Goal: Task Accomplishment & Management: Complete application form

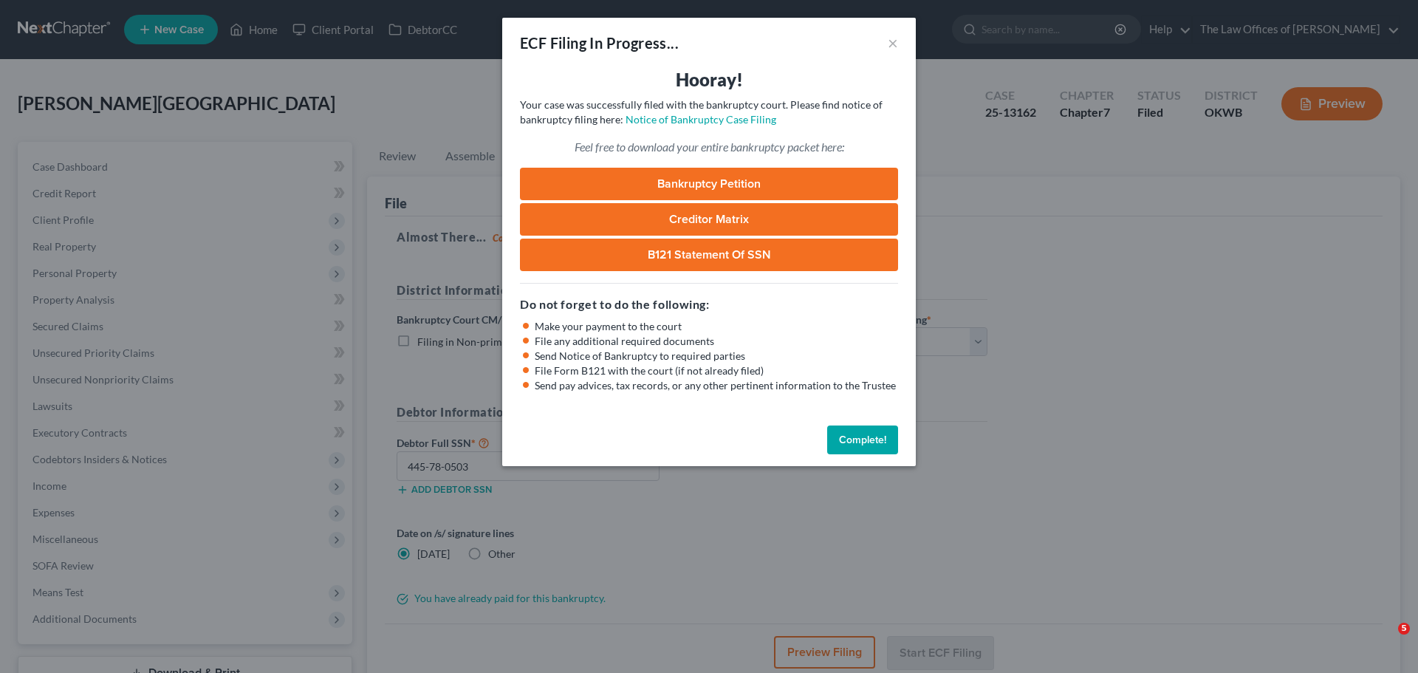
select select "0"
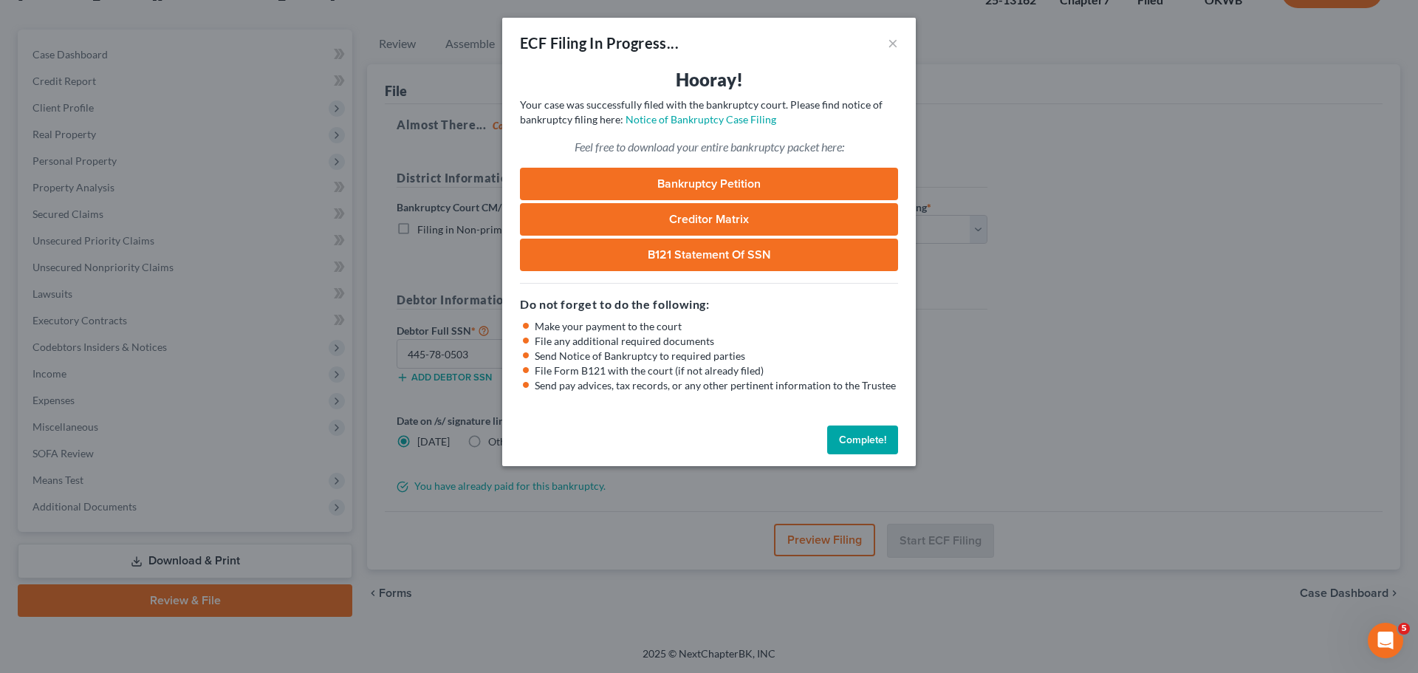
click at [839, 428] on button "Complete!" at bounding box center [862, 440] width 71 height 30
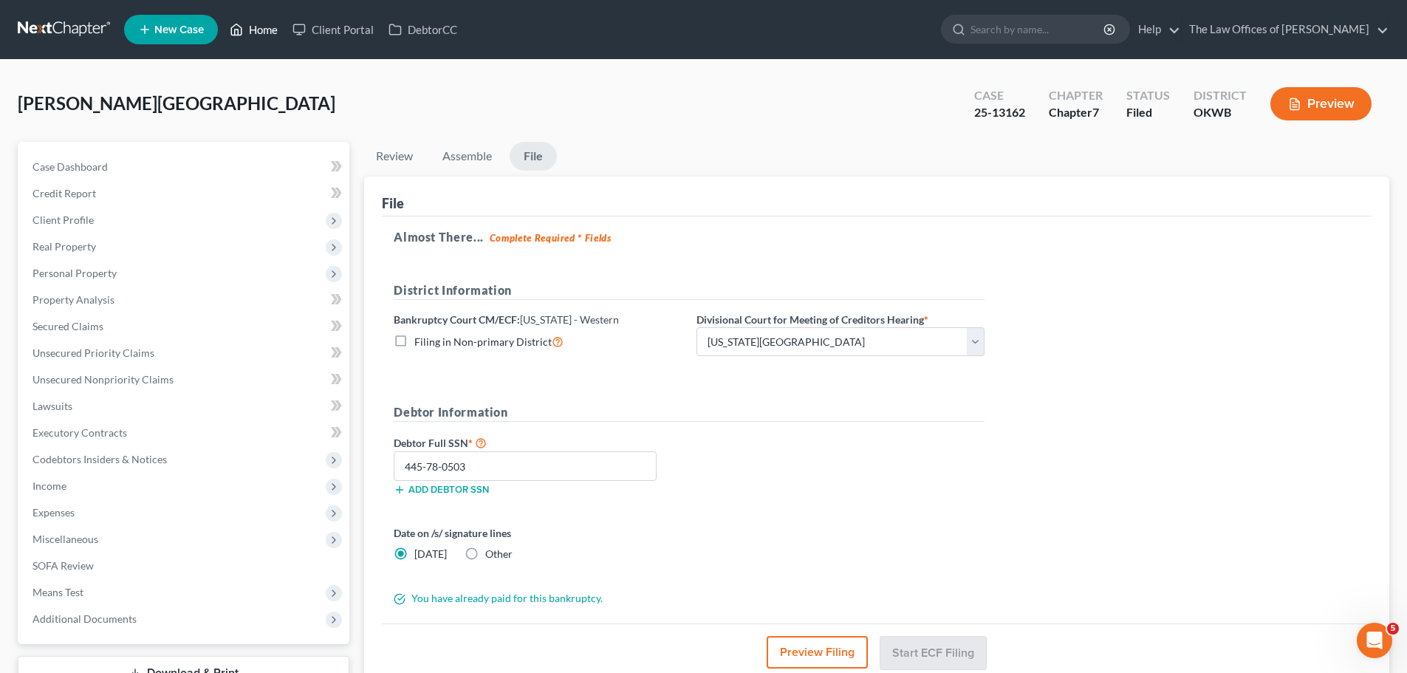
click at [258, 35] on link "Home" at bounding box center [253, 29] width 63 height 27
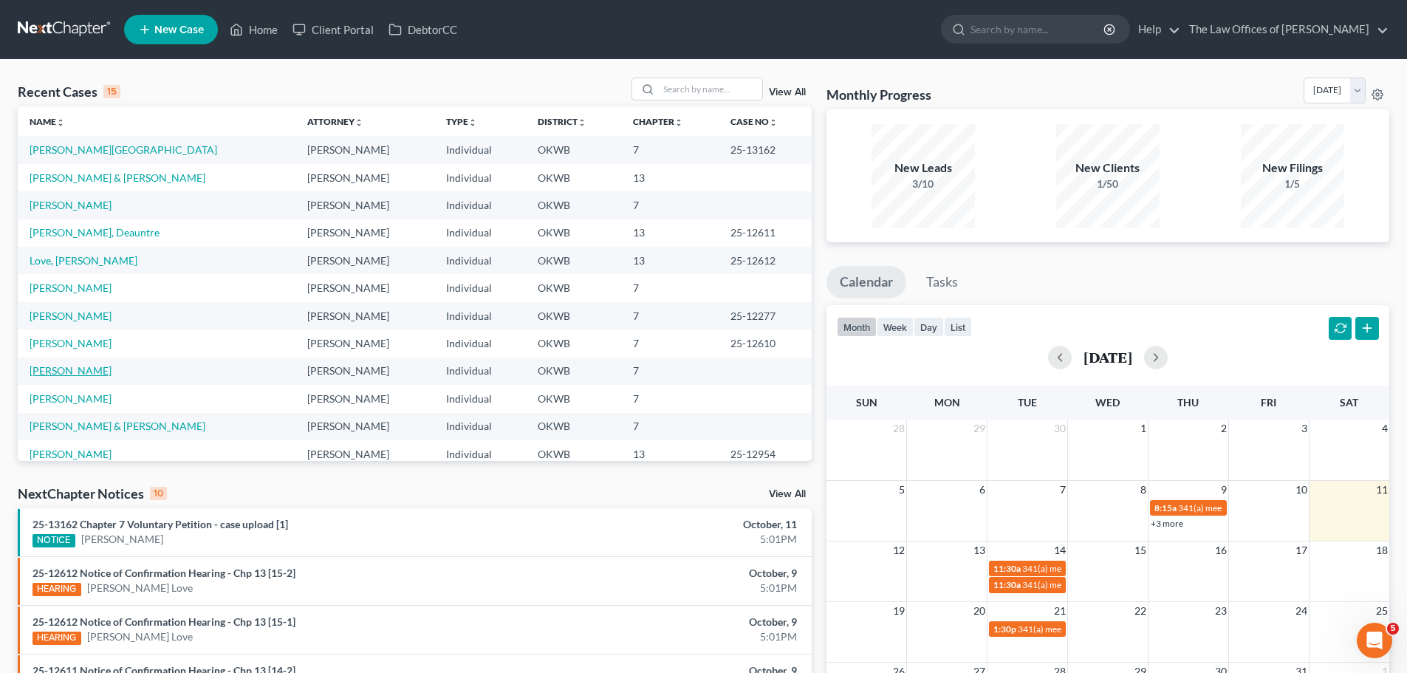
click at [69, 368] on link "[PERSON_NAME]" at bounding box center [71, 370] width 82 height 13
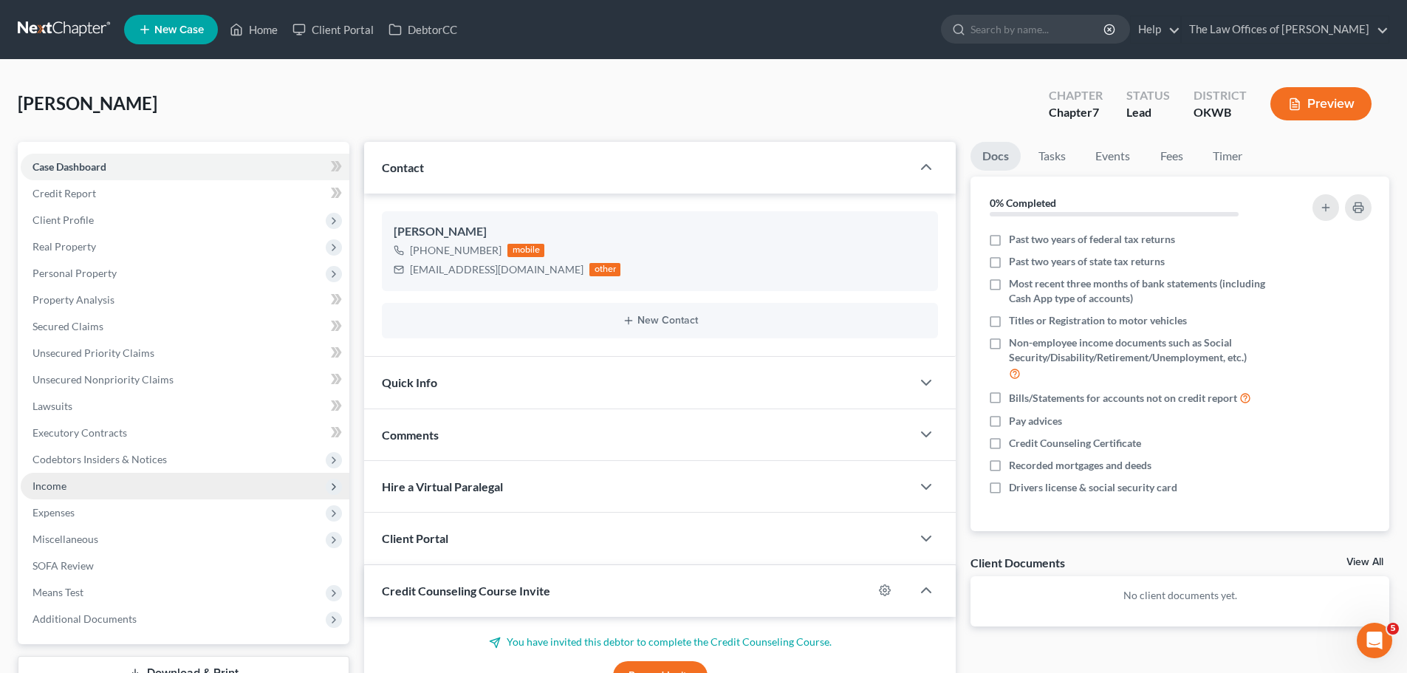
click at [76, 480] on span "Income" at bounding box center [185, 486] width 329 height 27
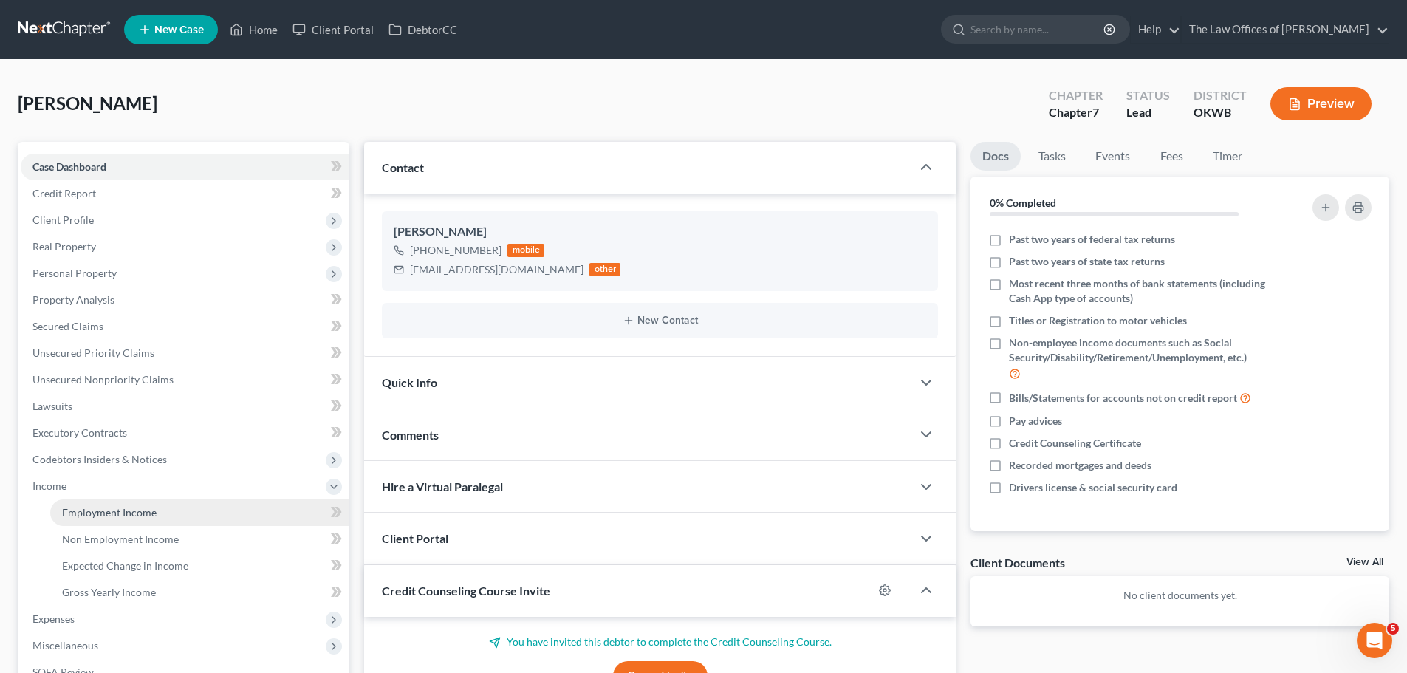
click at [147, 516] on span "Employment Income" at bounding box center [109, 512] width 95 height 13
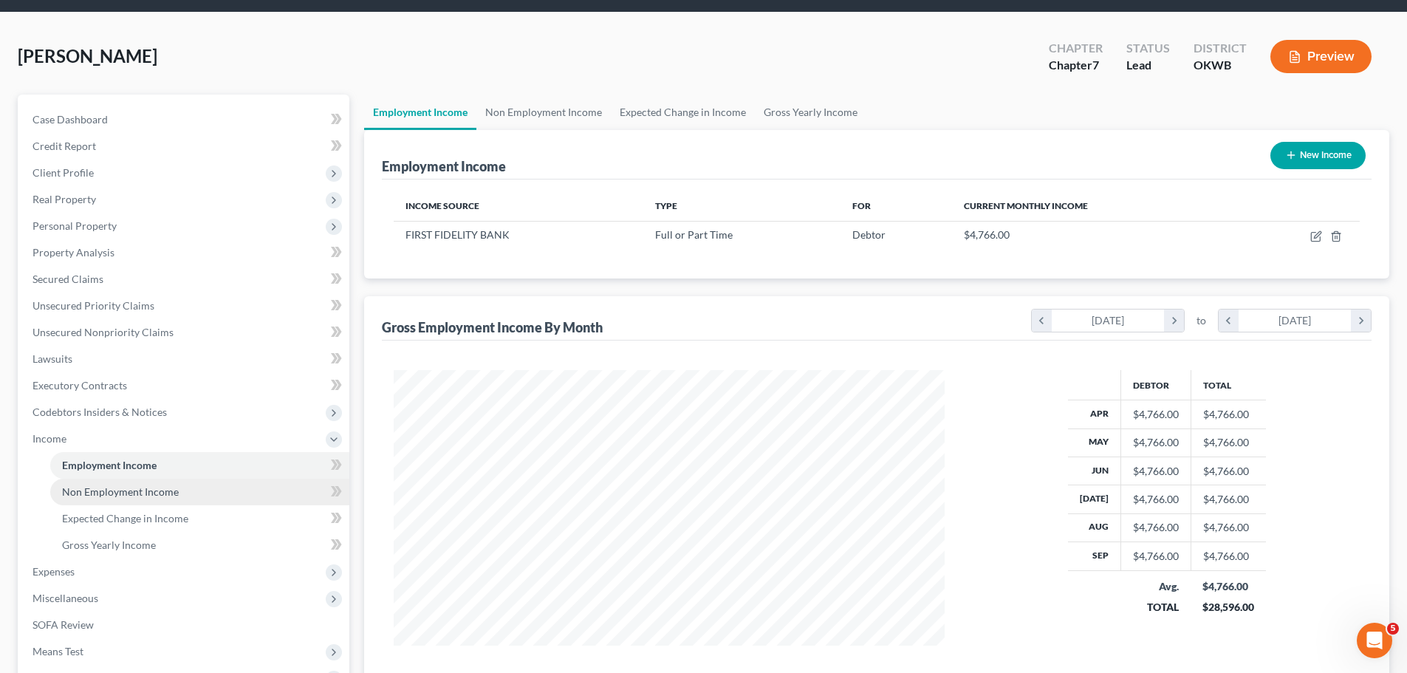
scroll to position [74, 0]
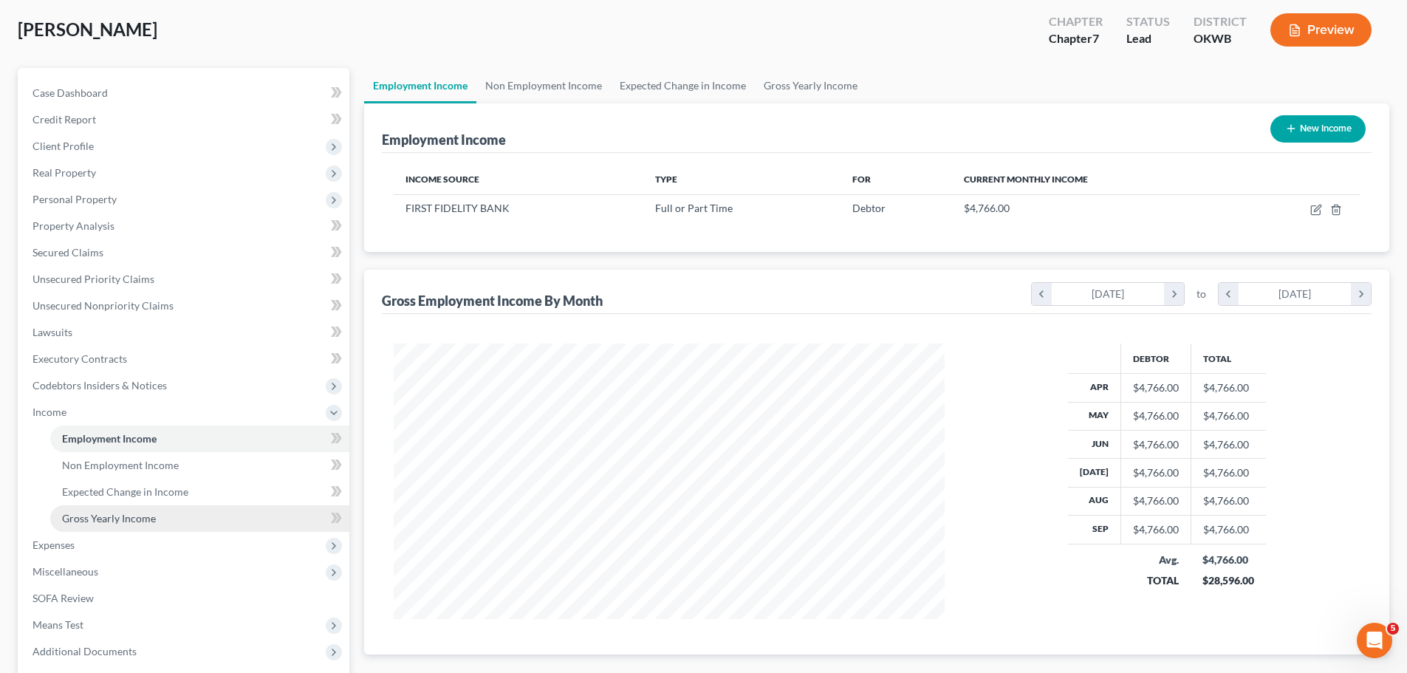
click at [126, 524] on span "Gross Yearly Income" at bounding box center [109, 518] width 94 height 13
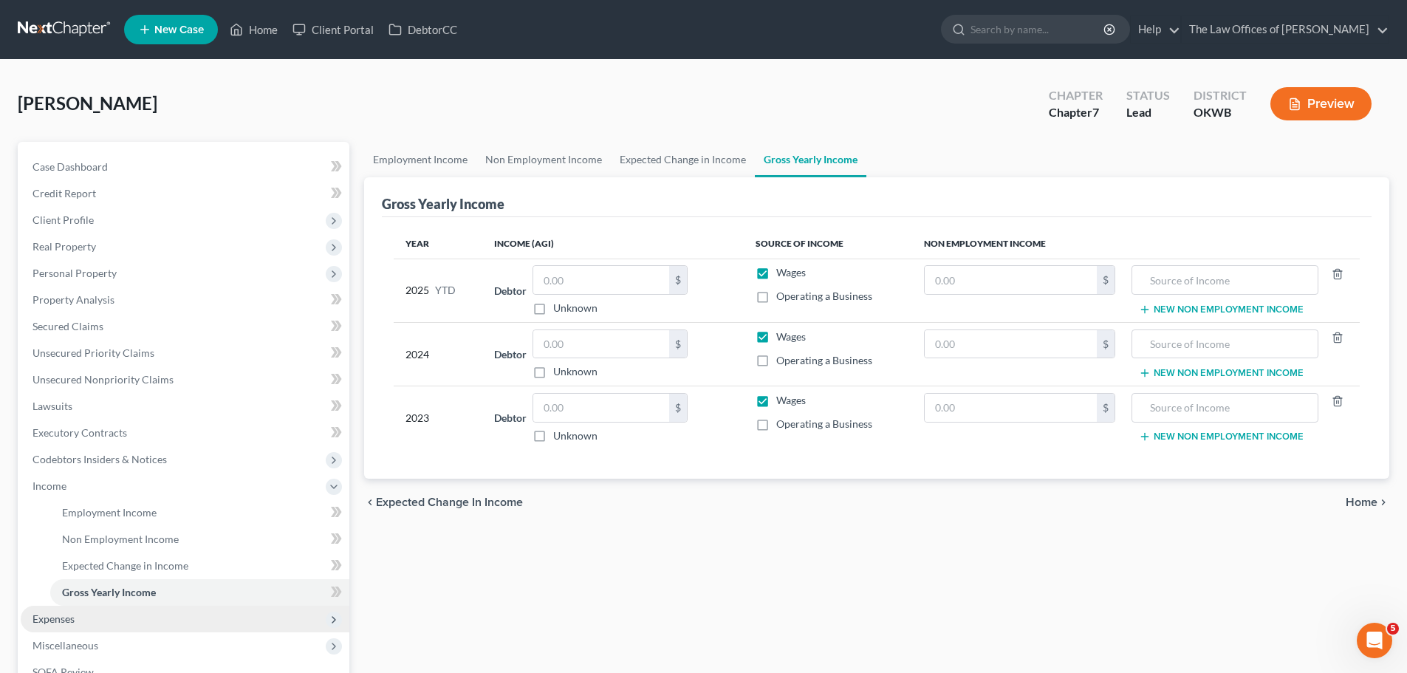
click at [105, 623] on span "Expenses" at bounding box center [185, 619] width 329 height 27
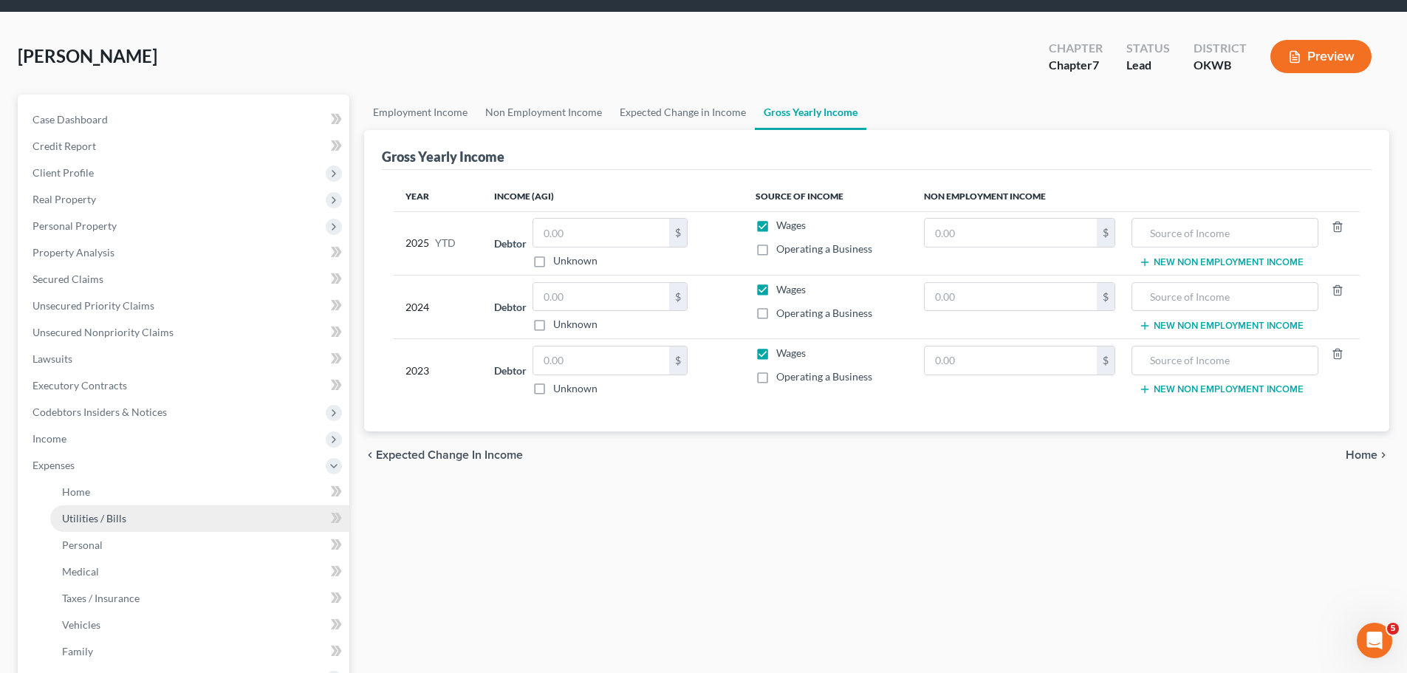
scroll to position [74, 0]
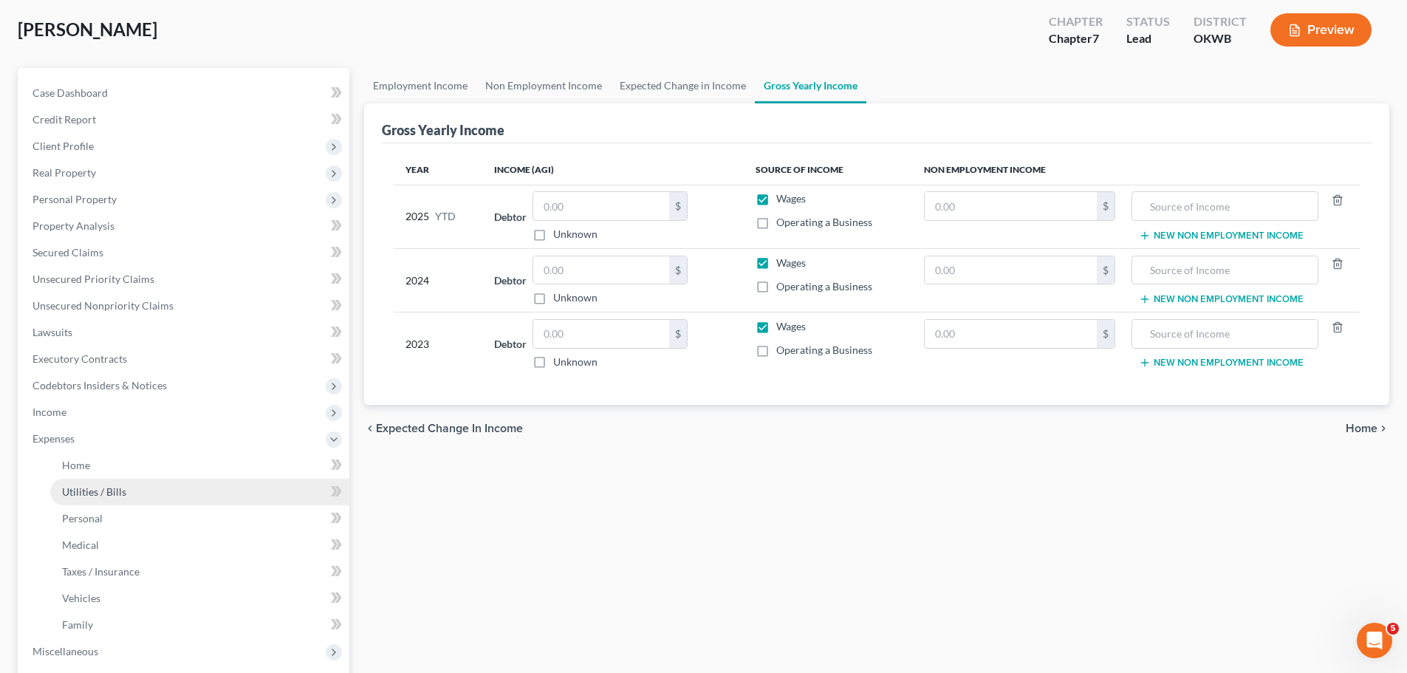
click at [125, 480] on link "Utilities / Bills" at bounding box center [199, 491] width 299 height 27
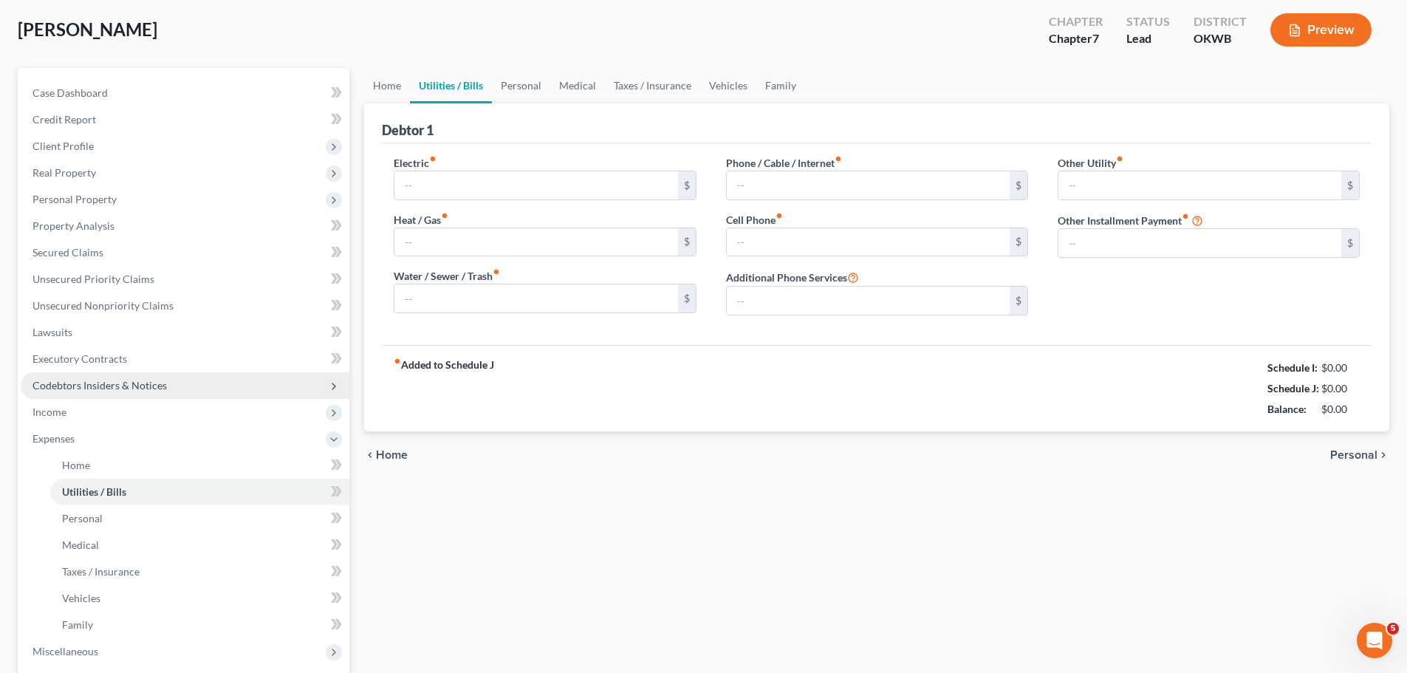
scroll to position [3, 0]
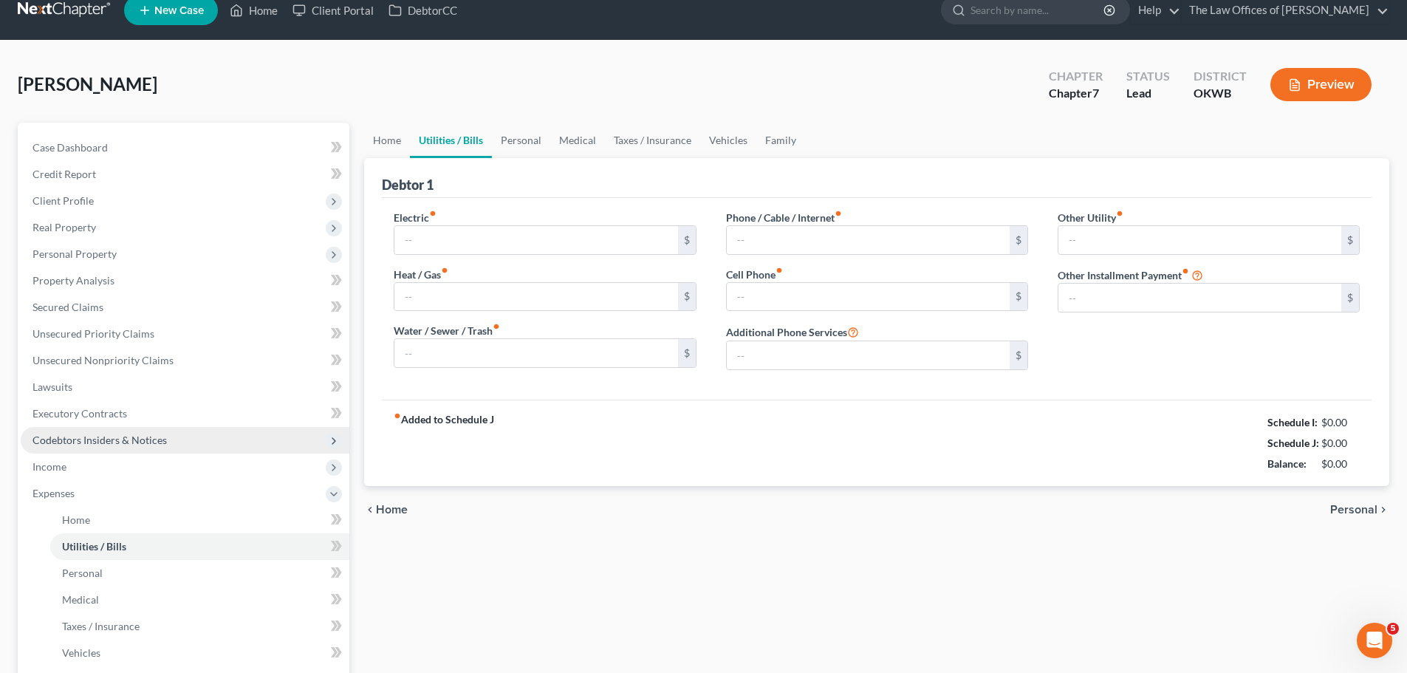
type input "175.00"
type input "0.00"
type input "75.00"
type input "145.00"
type input "90.00"
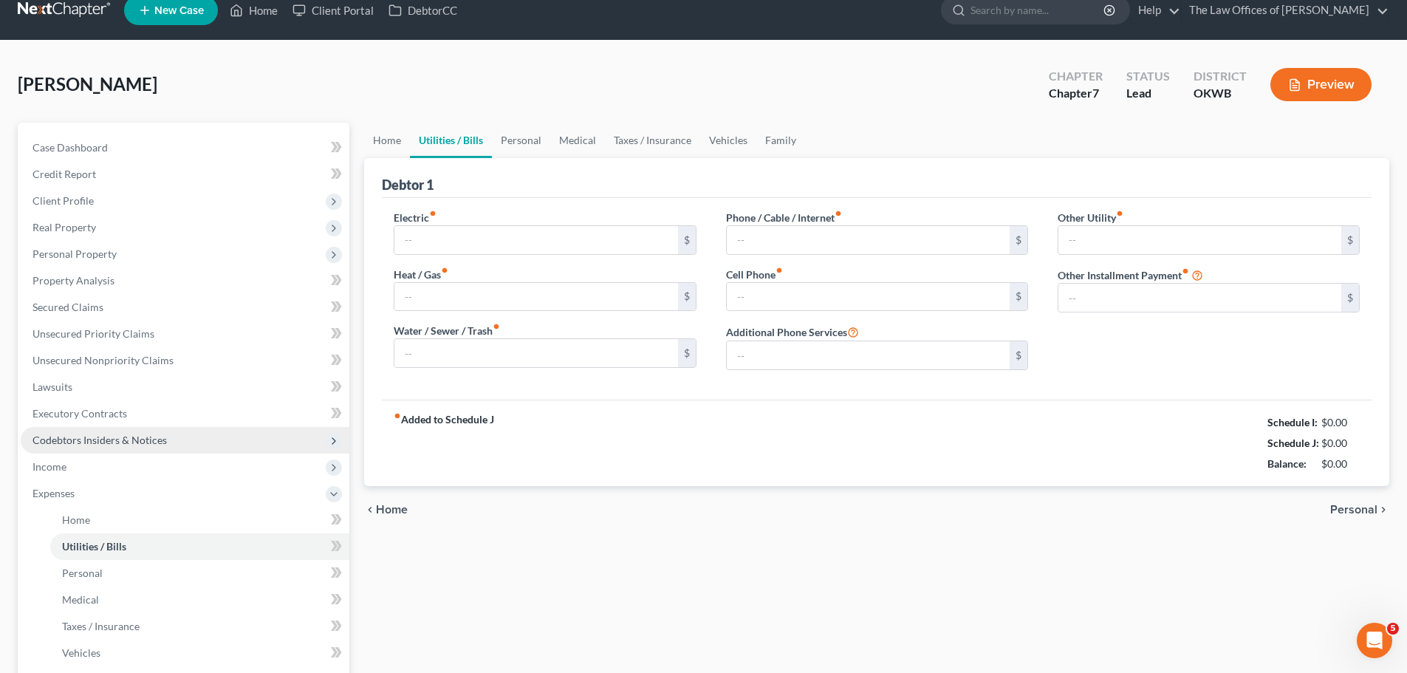
type input "0.00"
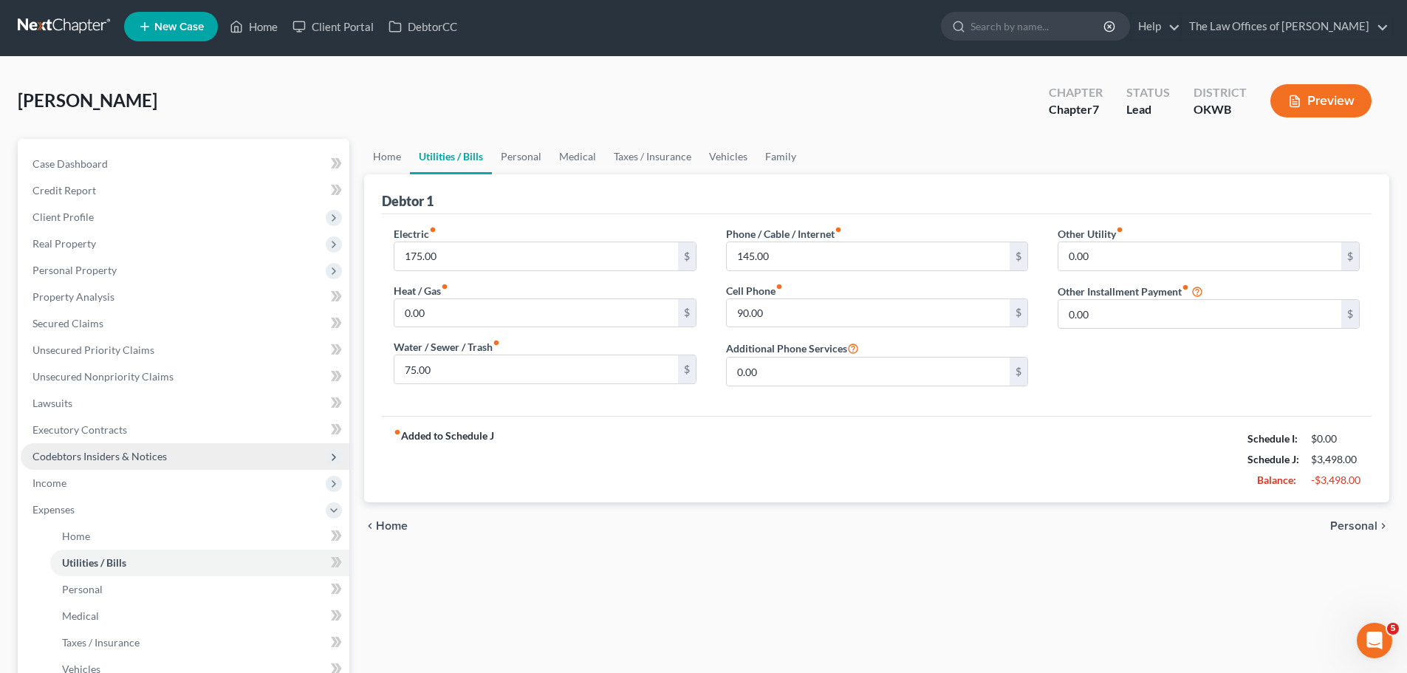
scroll to position [0, 0]
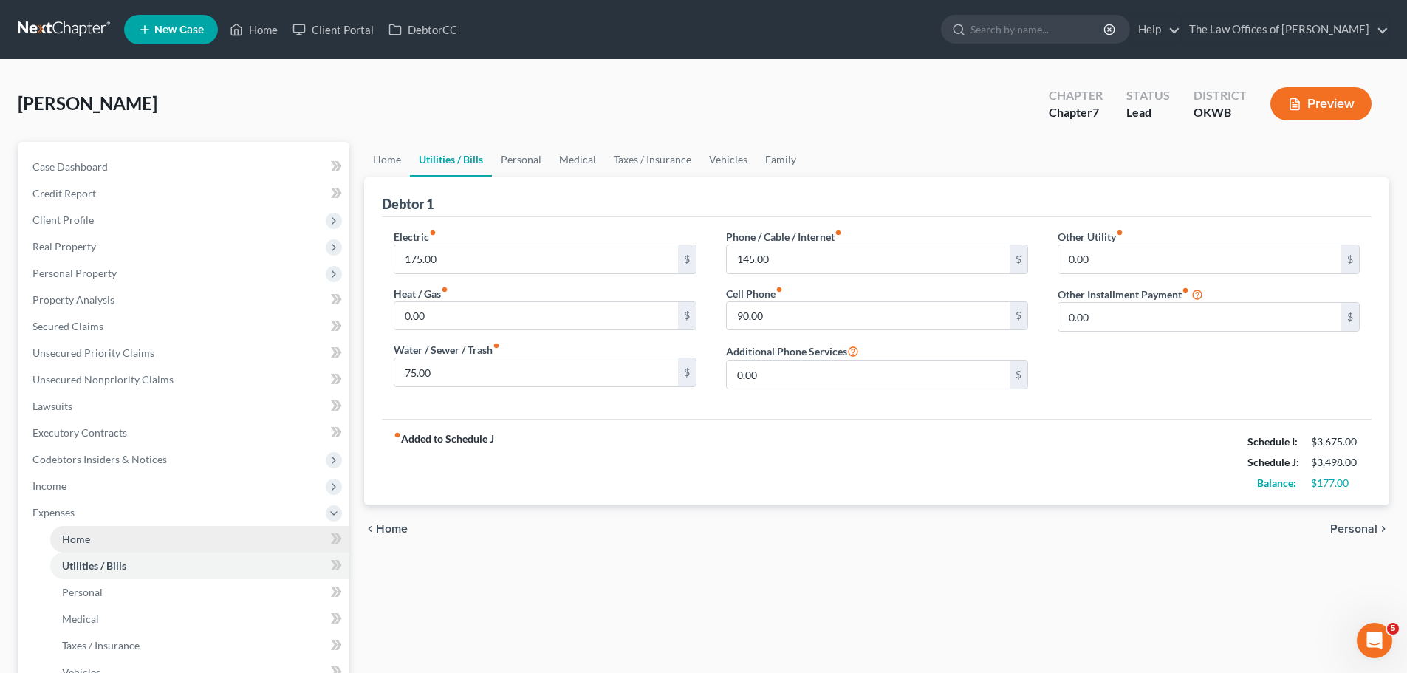
click at [118, 546] on link "Home" at bounding box center [199, 539] width 299 height 27
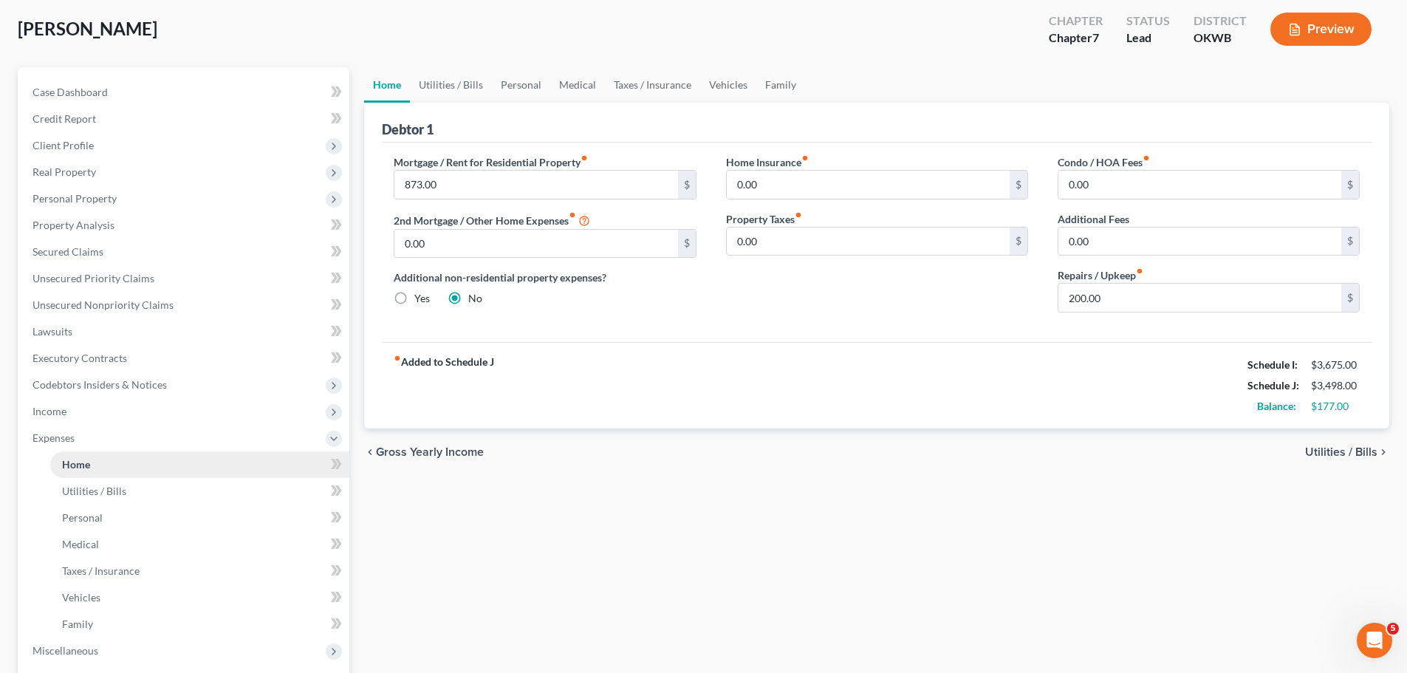
scroll to position [74, 0]
click at [97, 199] on span "Personal Property" at bounding box center [74, 199] width 84 height 13
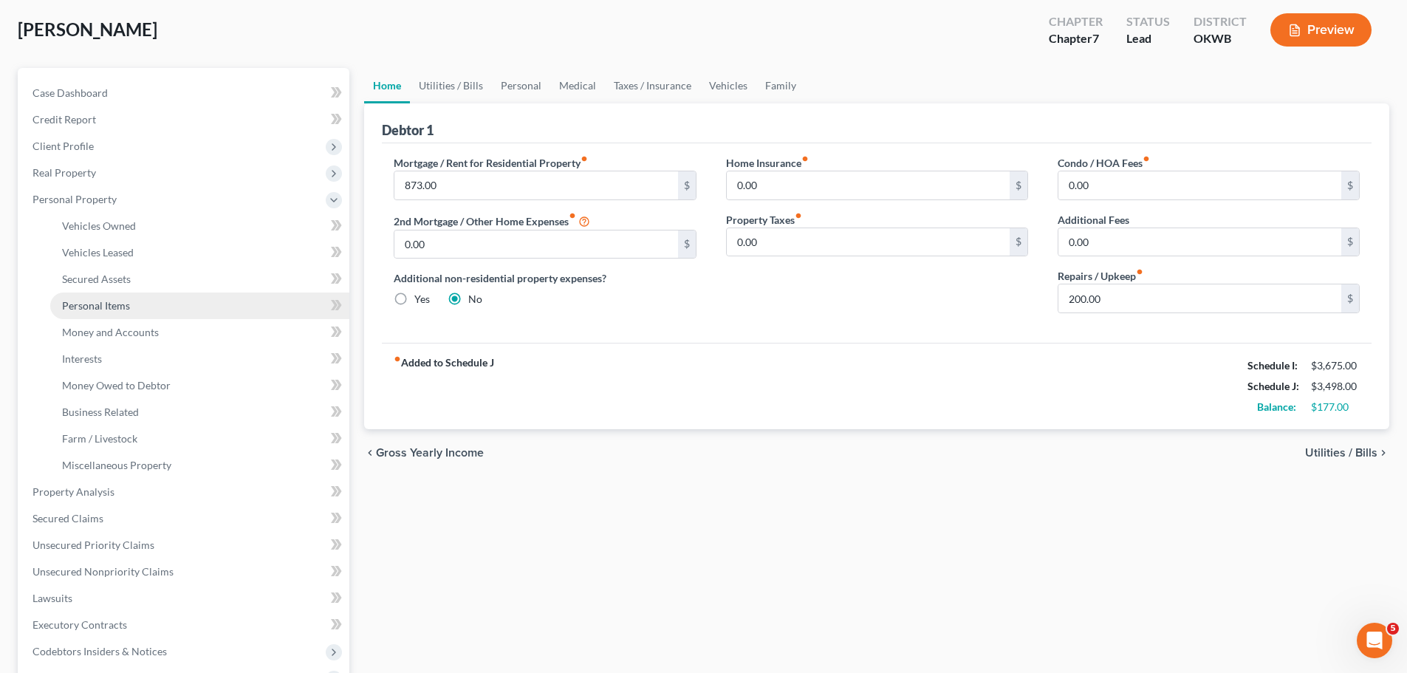
click at [102, 314] on link "Personal Items" at bounding box center [199, 305] width 299 height 27
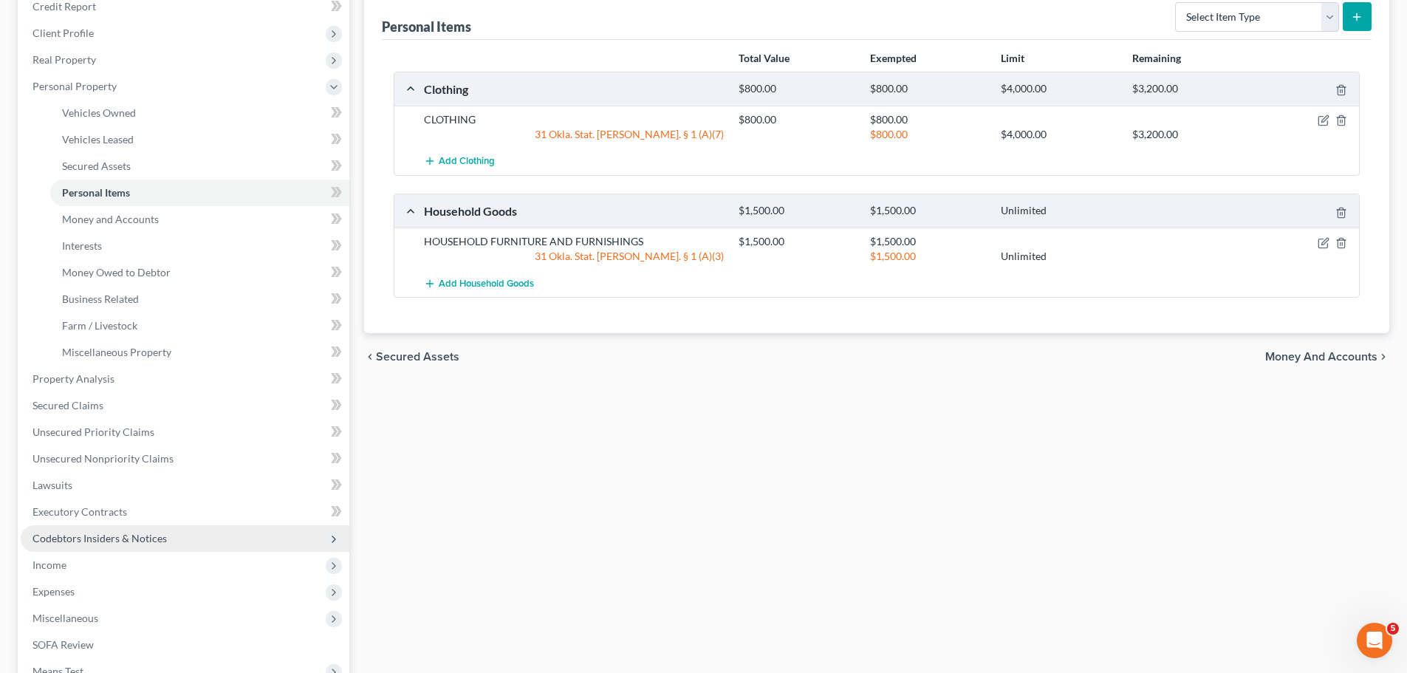
scroll to position [222, 0]
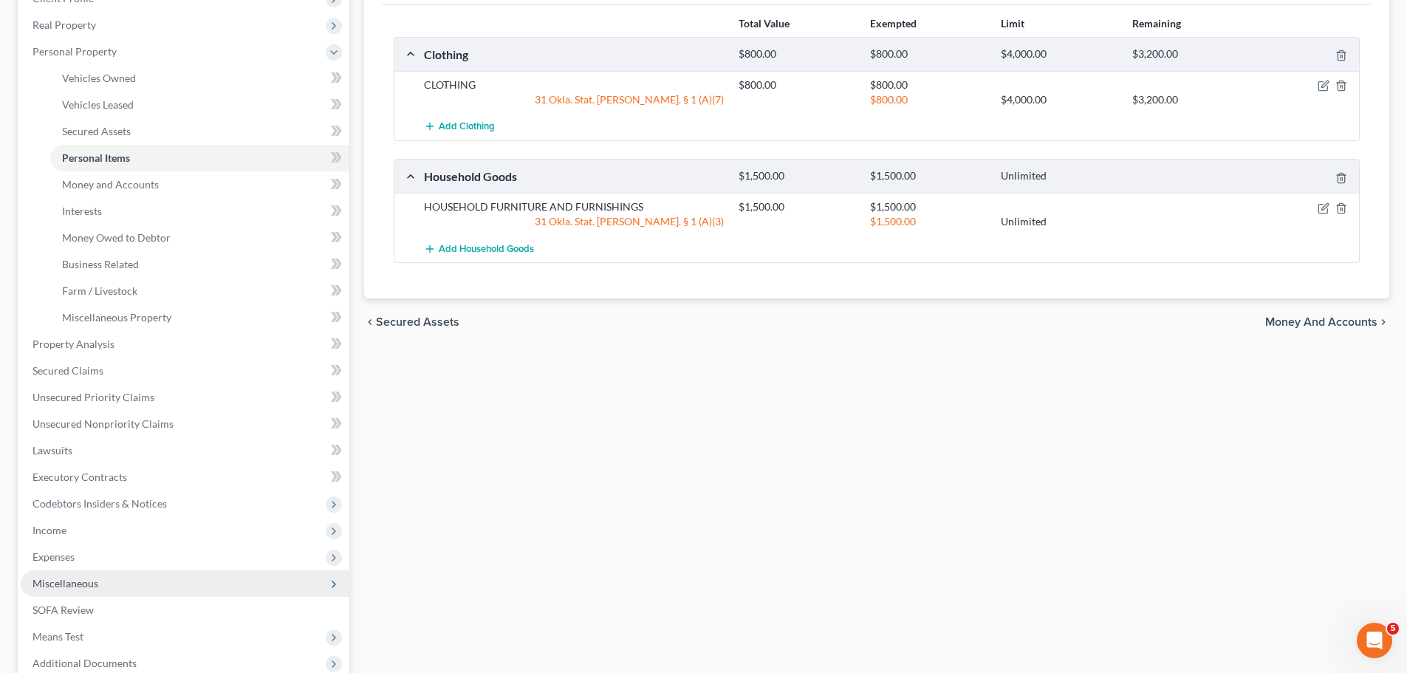
click at [95, 577] on span "Miscellaneous" at bounding box center [65, 583] width 66 height 13
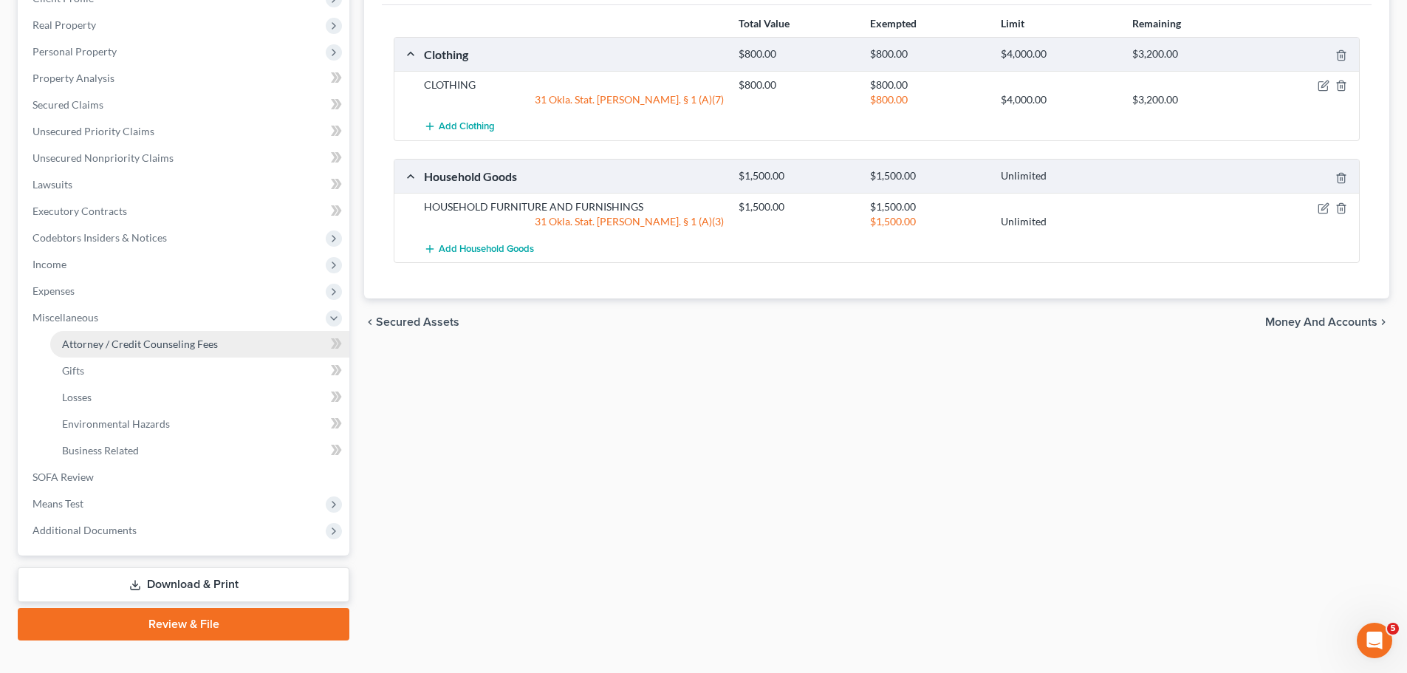
click at [167, 350] on link "Attorney / Credit Counseling Fees" at bounding box center [199, 344] width 299 height 27
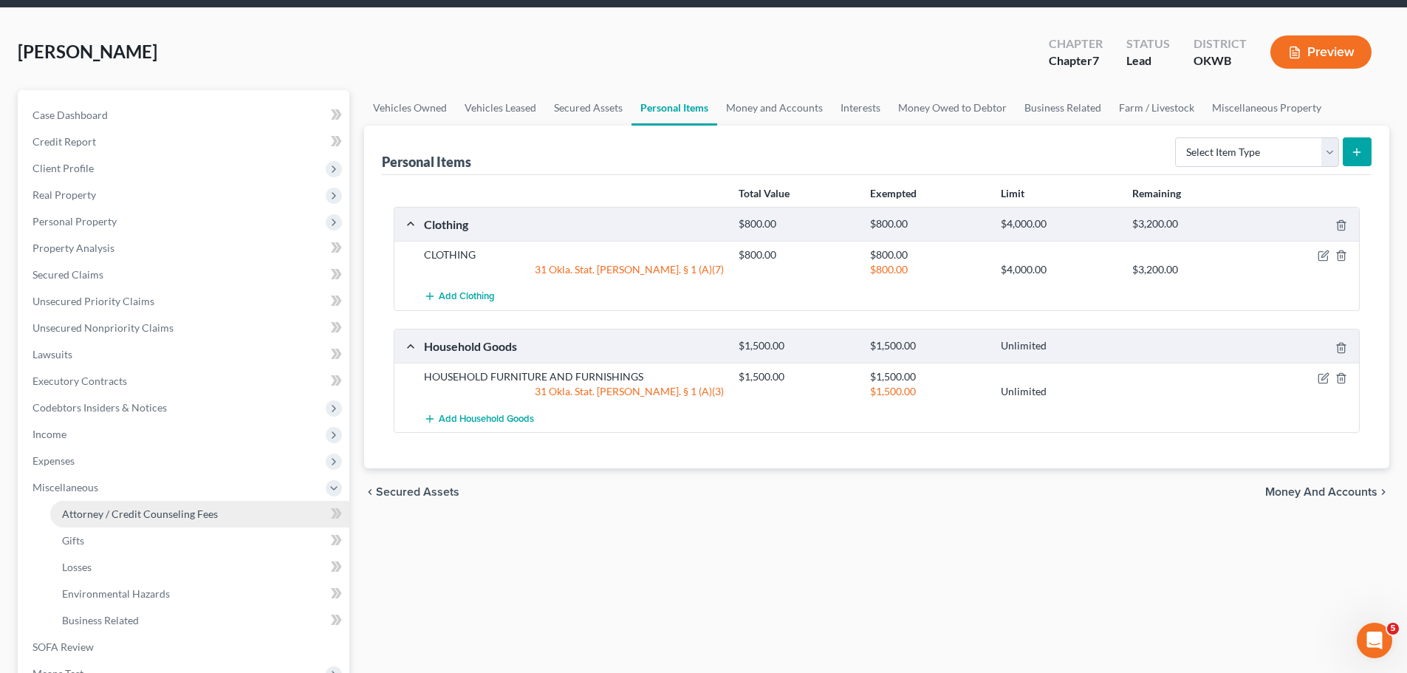
select select "0"
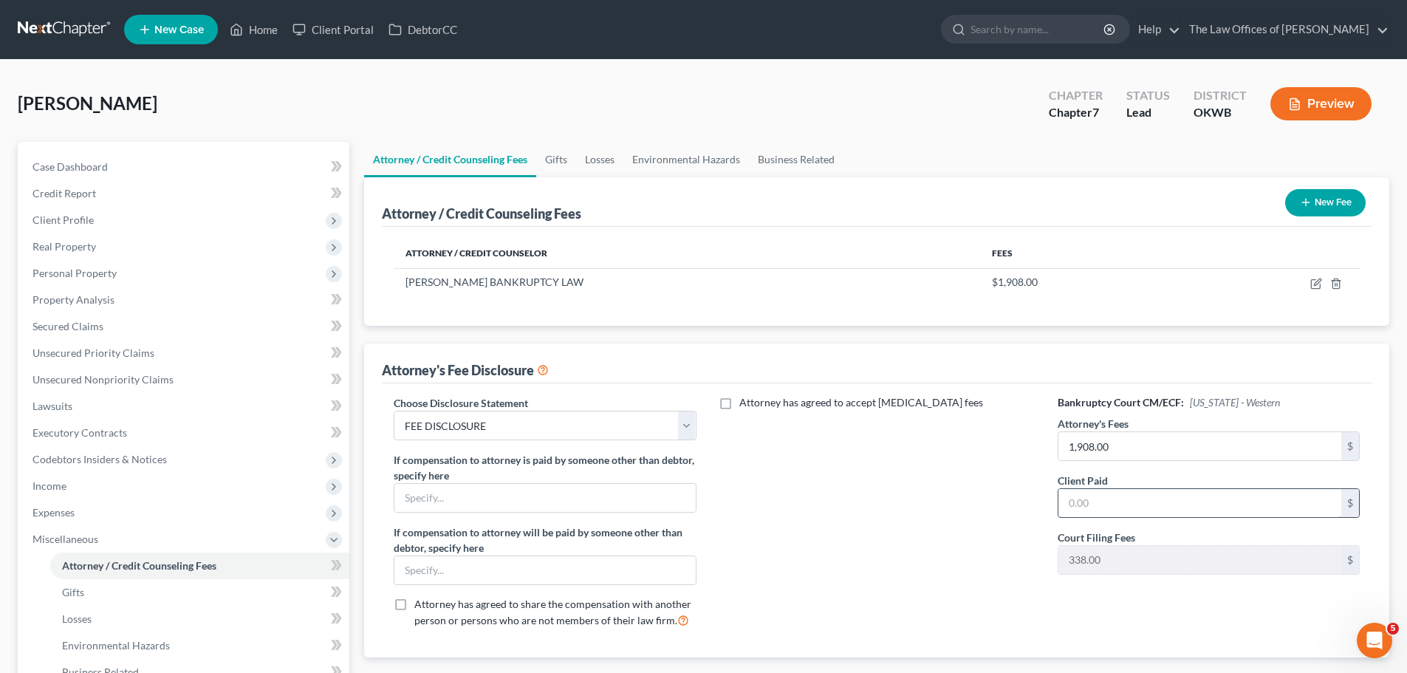
click at [1150, 506] on input "text" at bounding box center [1199, 503] width 283 height 28
type input "1,908"
click at [66, 486] on span "Income" at bounding box center [49, 485] width 34 height 13
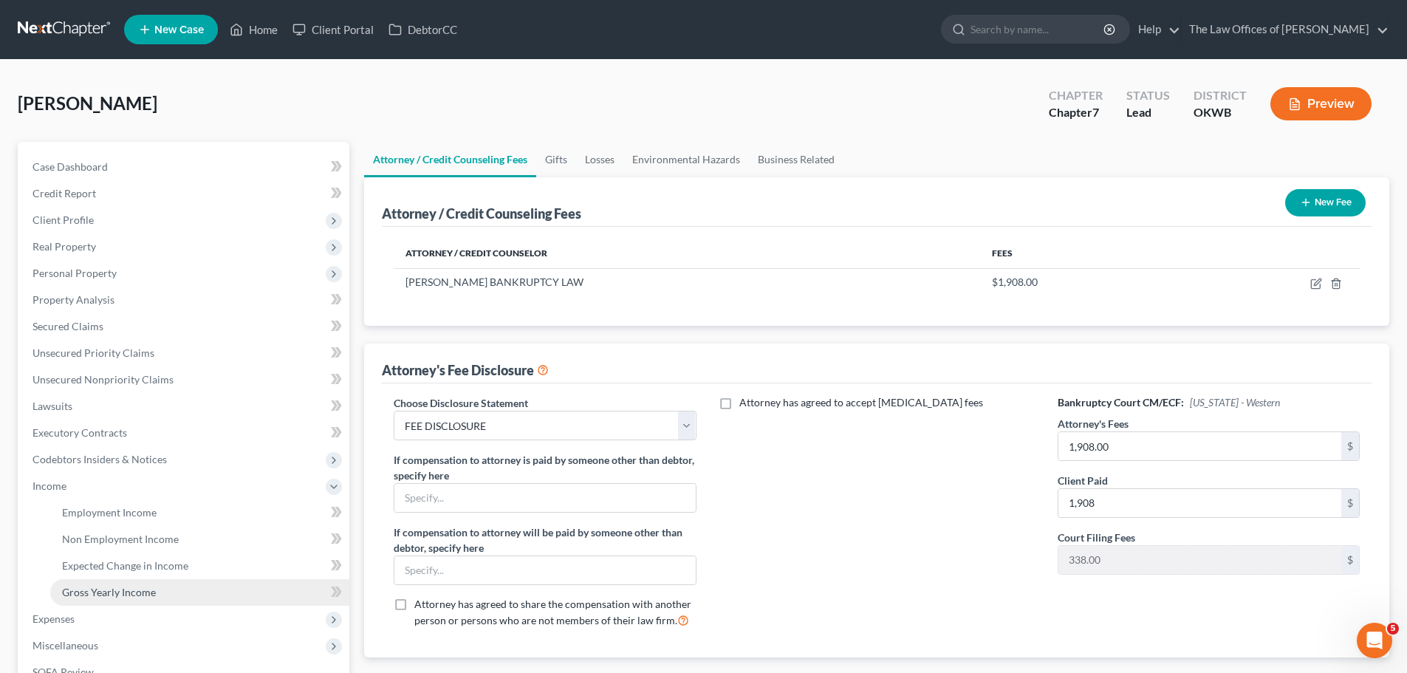
click at [132, 594] on span "Gross Yearly Income" at bounding box center [109, 592] width 94 height 13
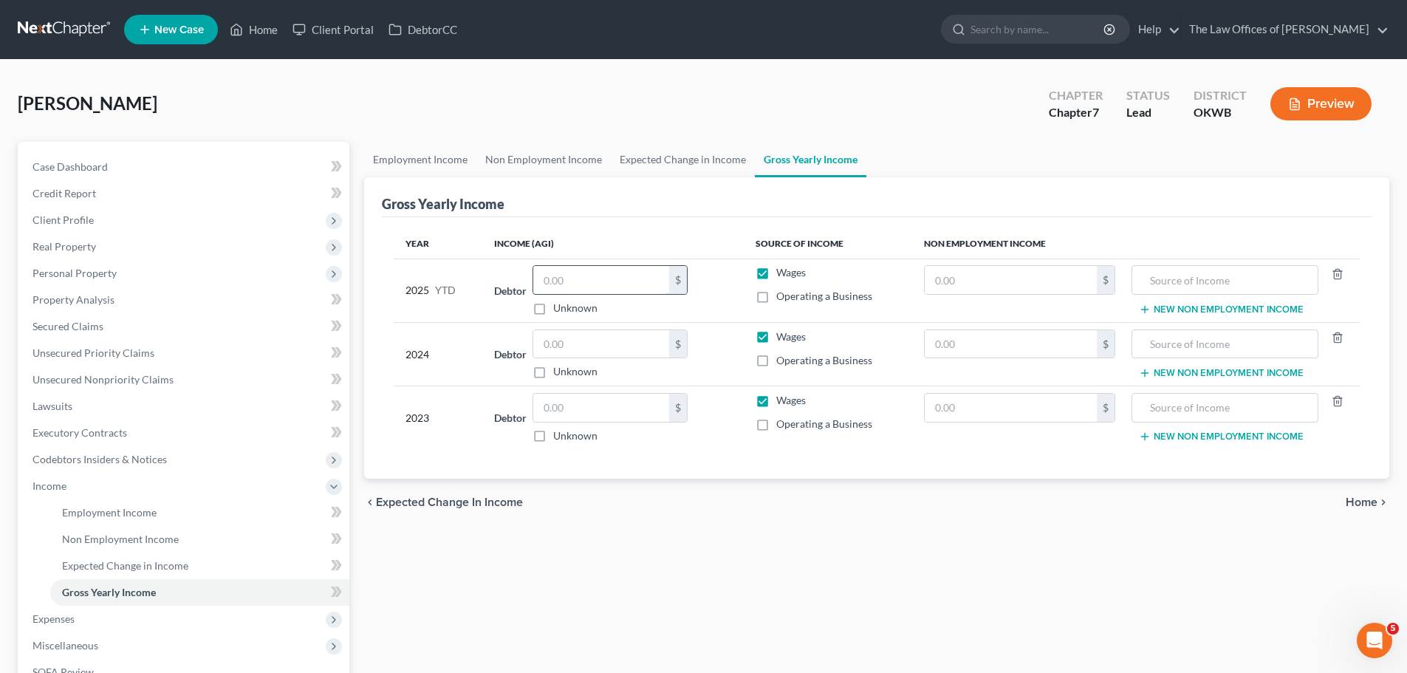
click at [589, 284] on input "text" at bounding box center [601, 280] width 136 height 28
type input "20,623"
drag, startPoint x: 603, startPoint y: 341, endPoint x: 555, endPoint y: 343, distance: 48.0
click at [555, 343] on input "text" at bounding box center [601, 344] width 136 height 28
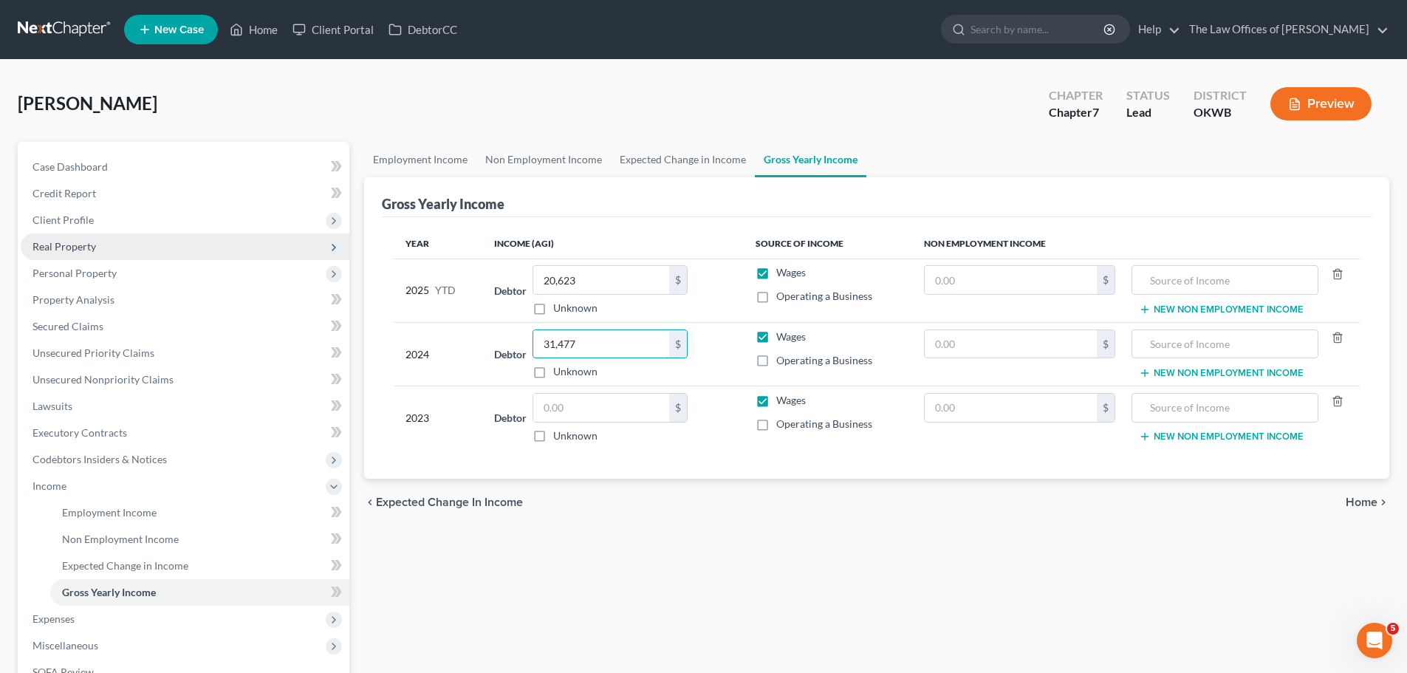
type input "31,477"
click at [560, 416] on input "text" at bounding box center [601, 408] width 136 height 28
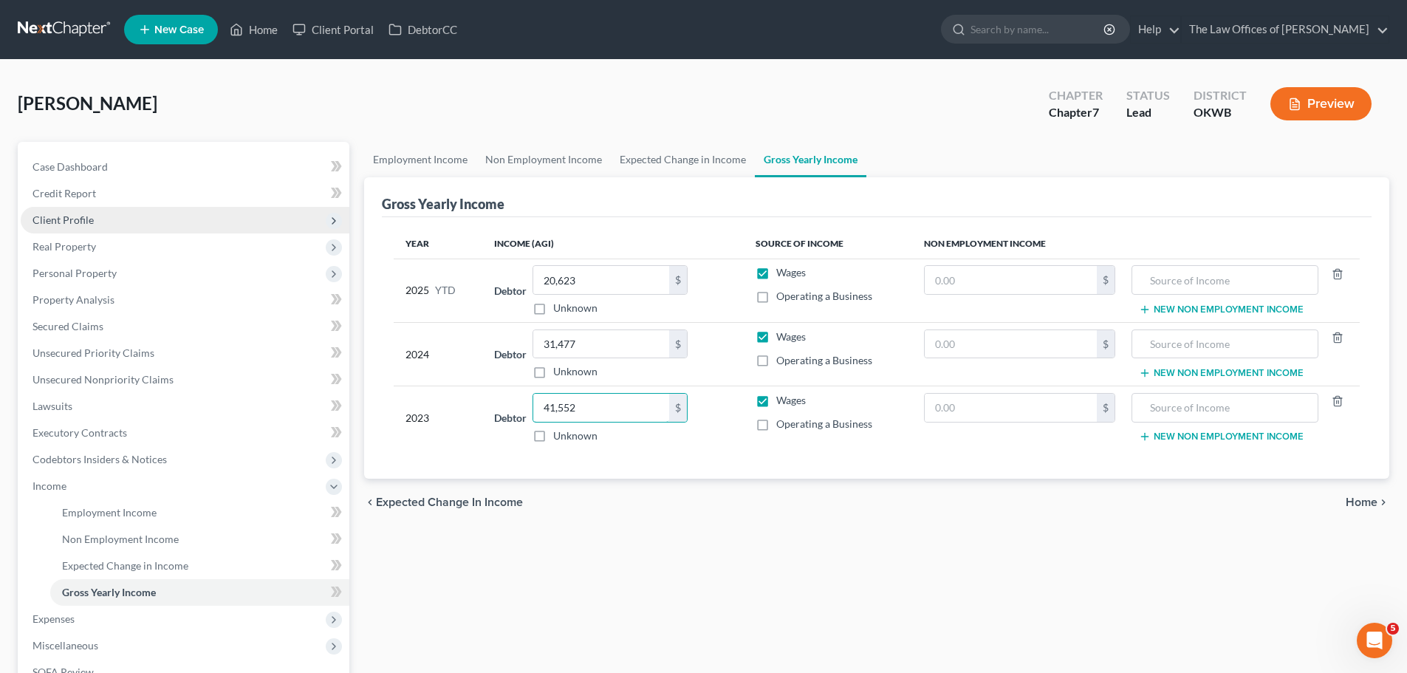
type input "41,552"
click at [95, 215] on span "Client Profile" at bounding box center [185, 220] width 329 height 27
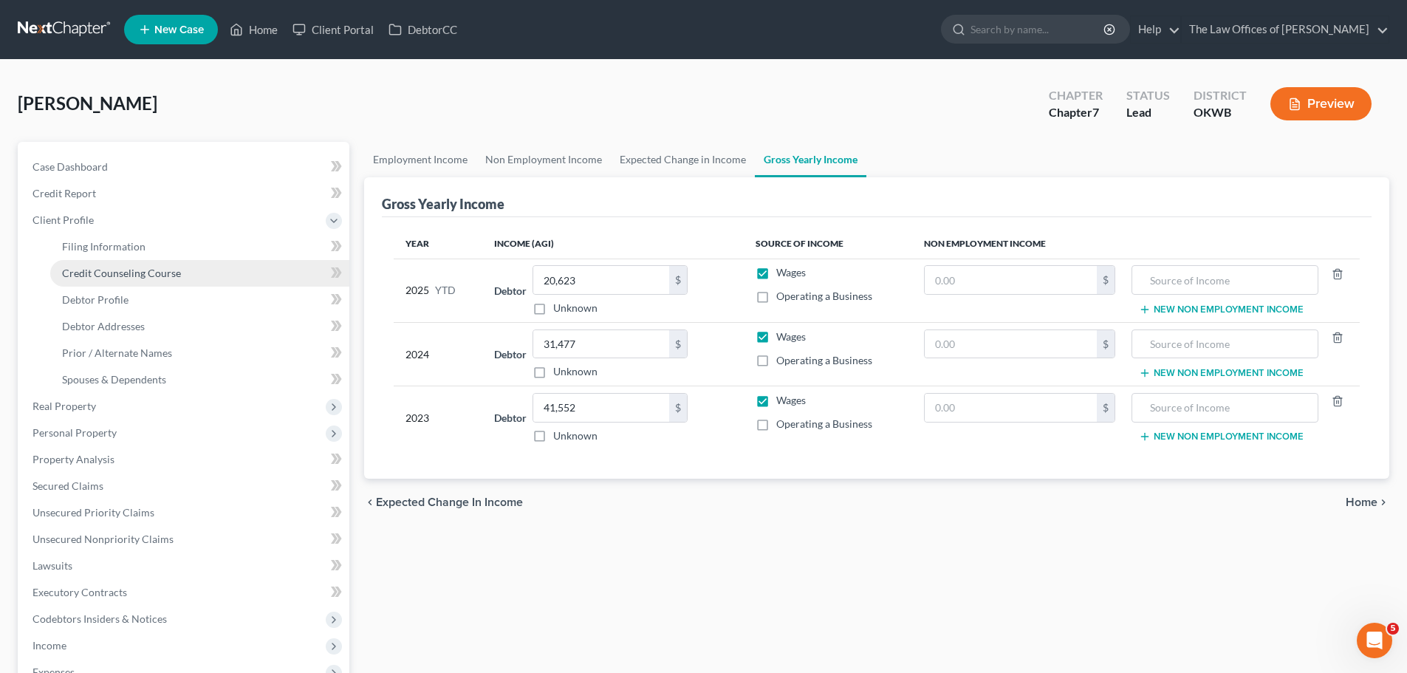
click at [128, 270] on span "Credit Counseling Course" at bounding box center [121, 273] width 119 height 13
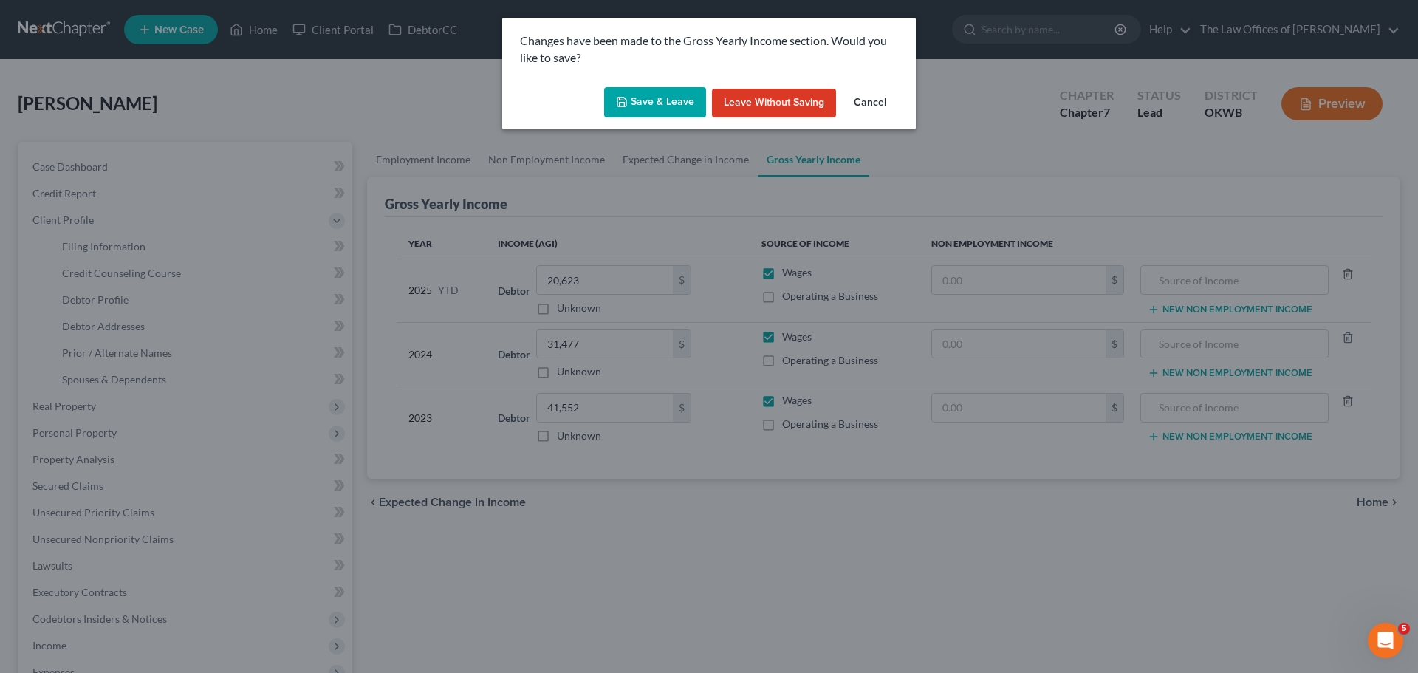
click at [694, 108] on button "Save & Leave" at bounding box center [655, 102] width 102 height 31
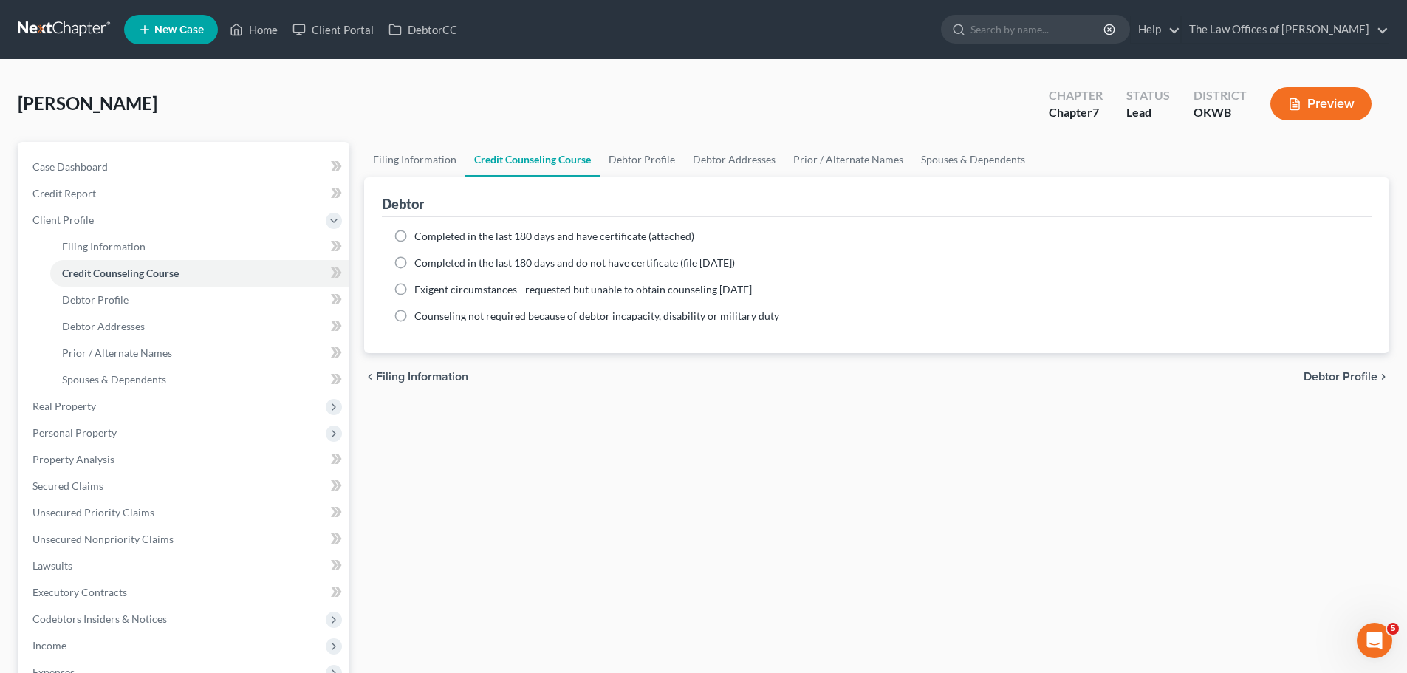
click at [414, 239] on label "Completed in the last 180 days and have certificate (attached)" at bounding box center [554, 236] width 280 height 15
click at [420, 239] on input "Completed in the last 180 days and have certificate (attached)" at bounding box center [425, 234] width 10 height 10
radio input "true"
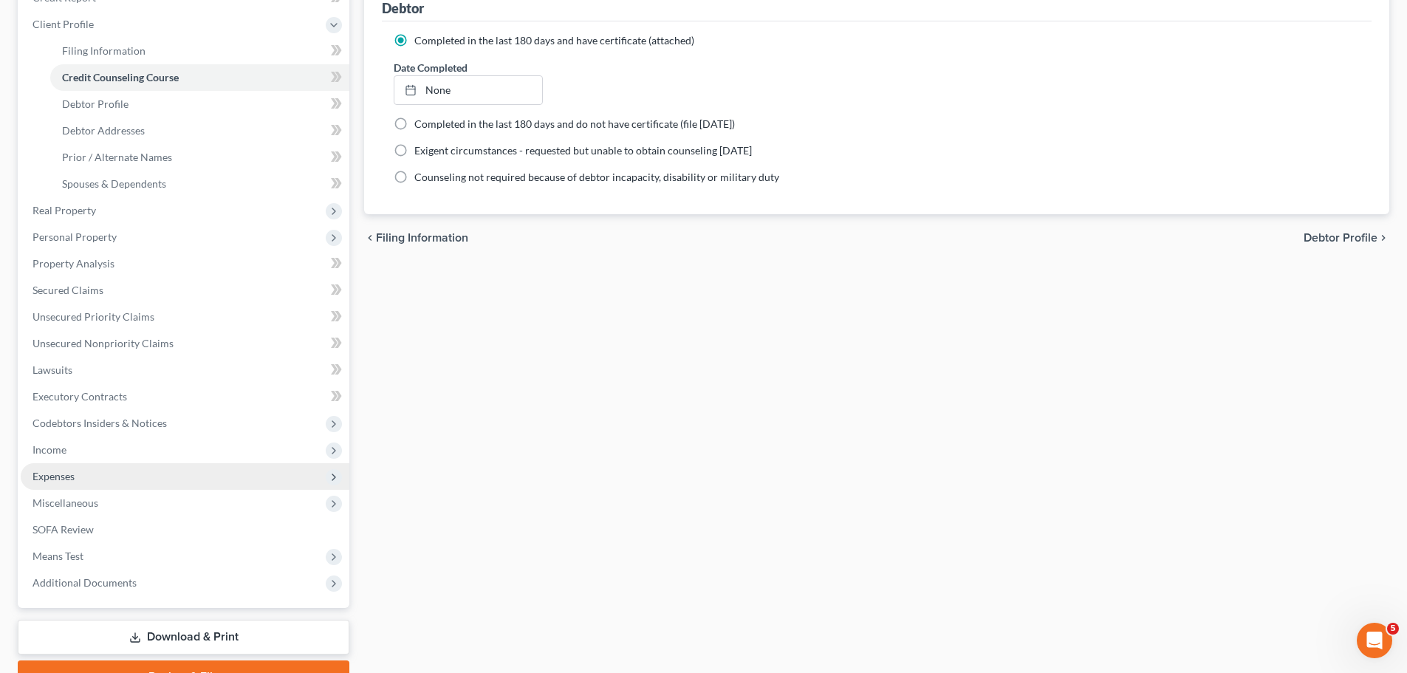
scroll to position [222, 0]
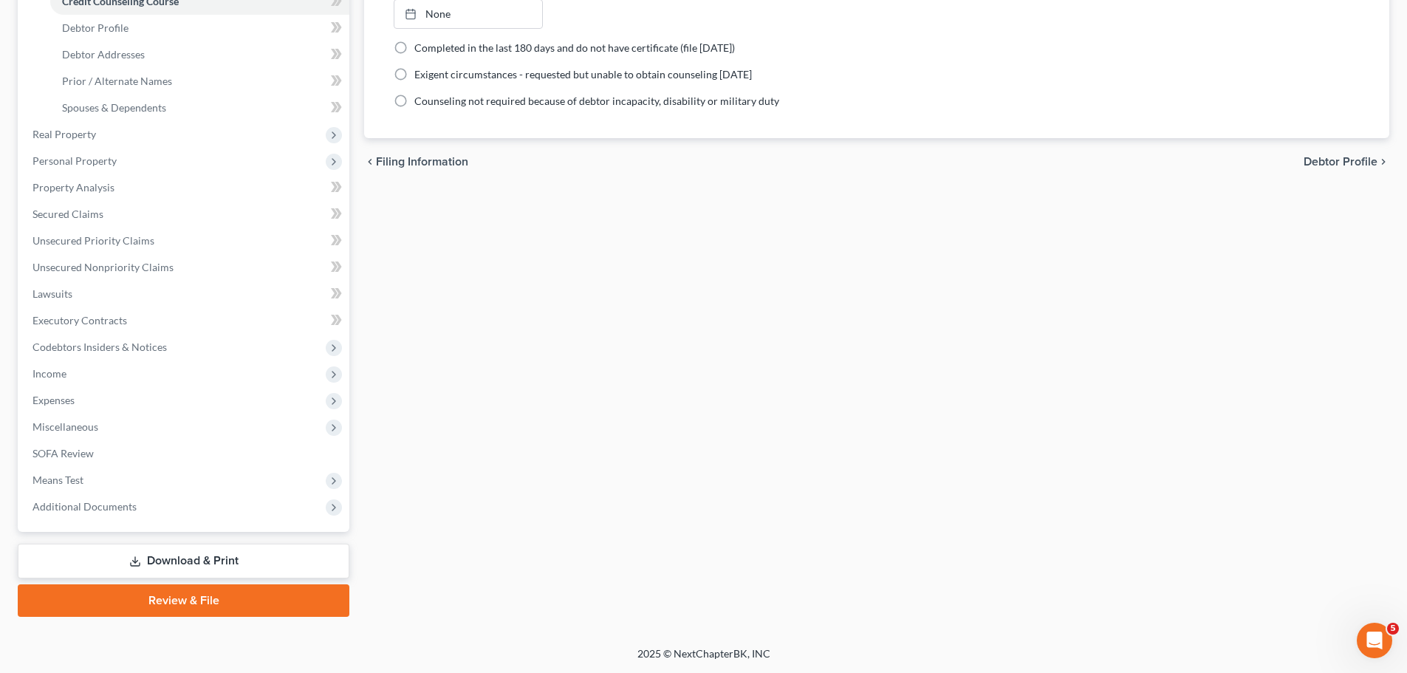
click at [232, 546] on link "Download & Print" at bounding box center [184, 560] width 332 height 35
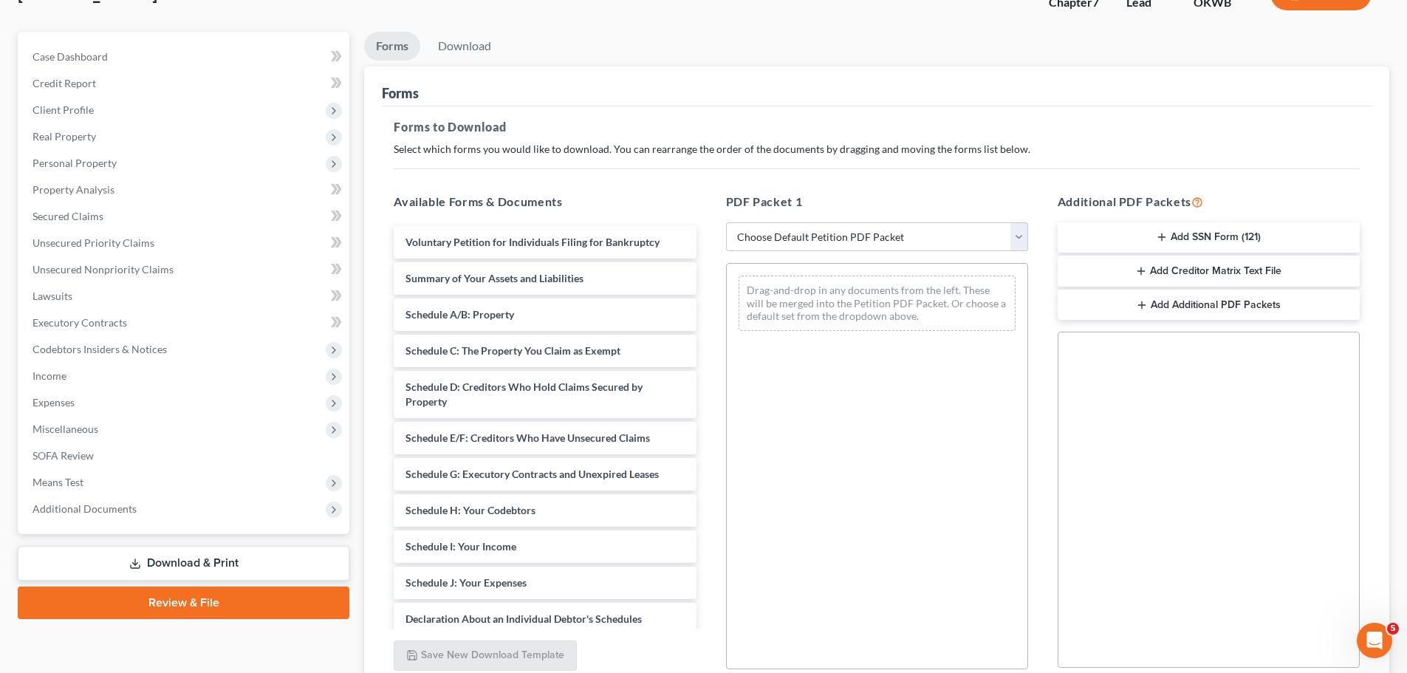
scroll to position [18, 0]
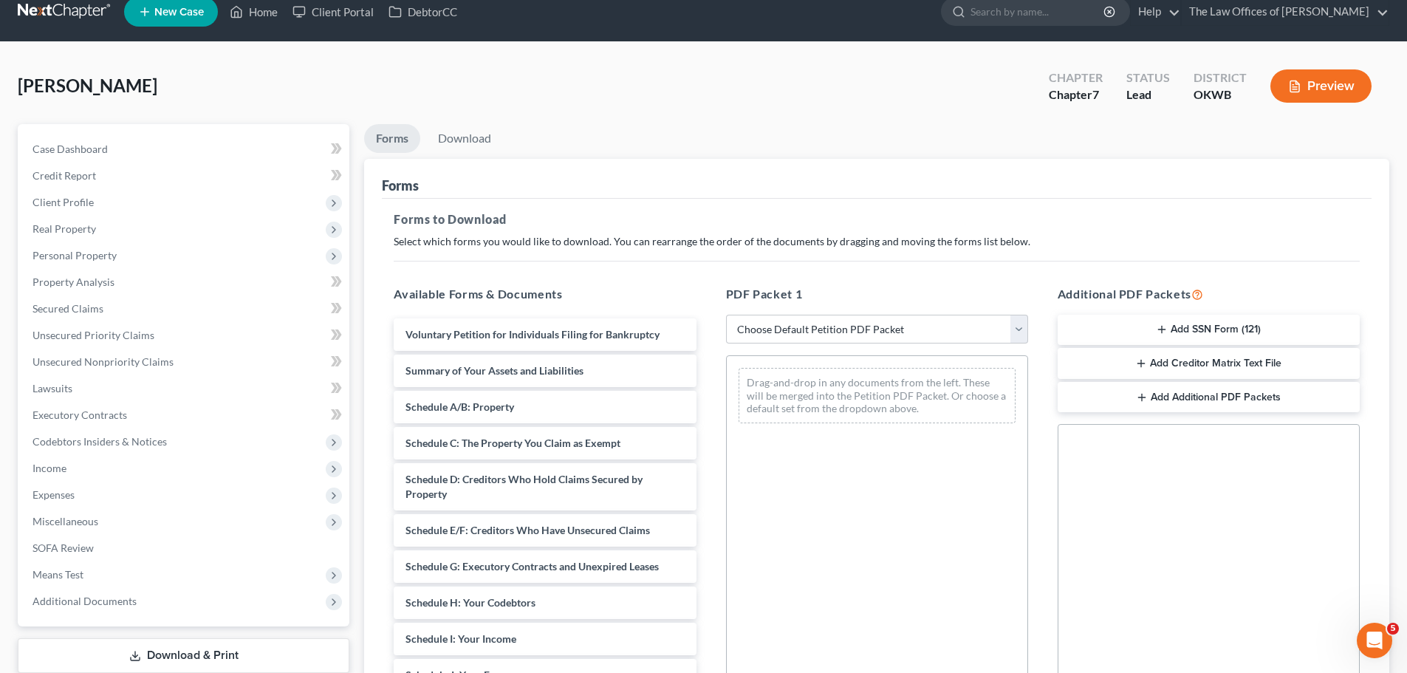
click at [1176, 327] on button "Add SSN Form (121)" at bounding box center [1208, 330] width 302 height 31
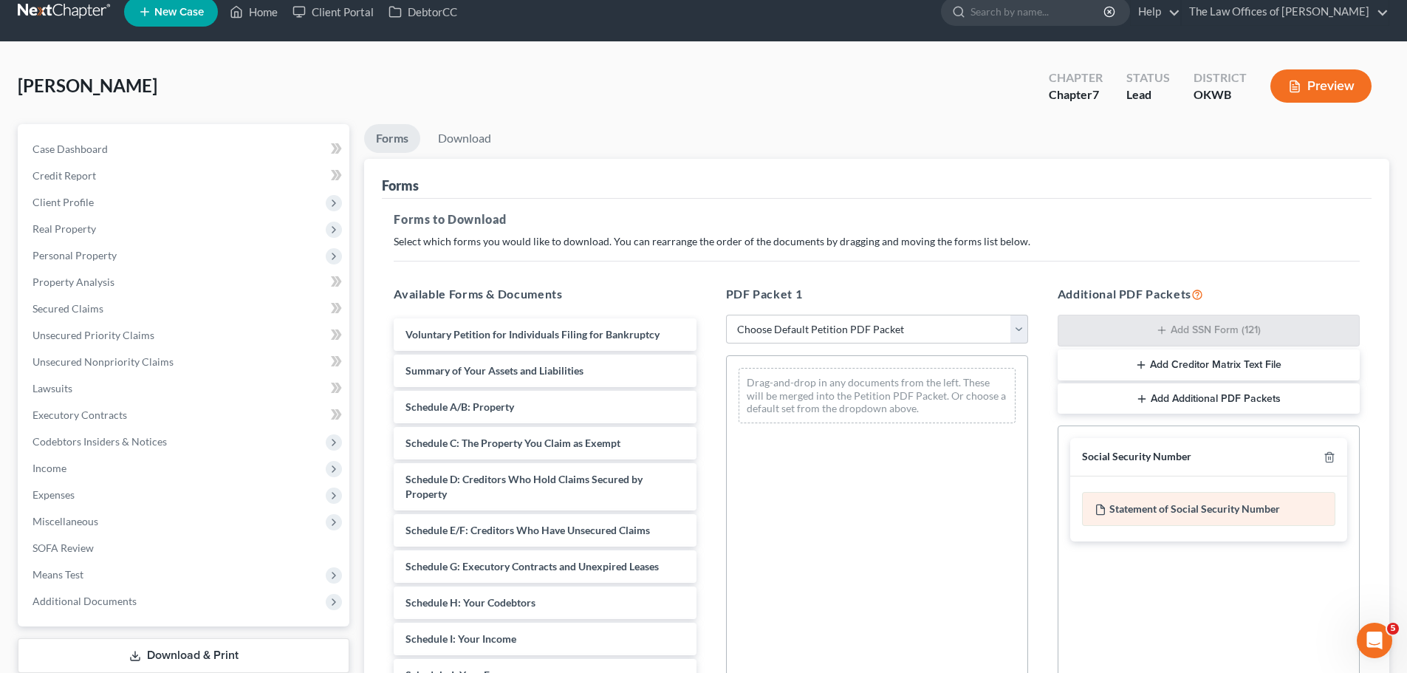
click at [1190, 508] on div "Statement of Social Security Number" at bounding box center [1208, 509] width 253 height 34
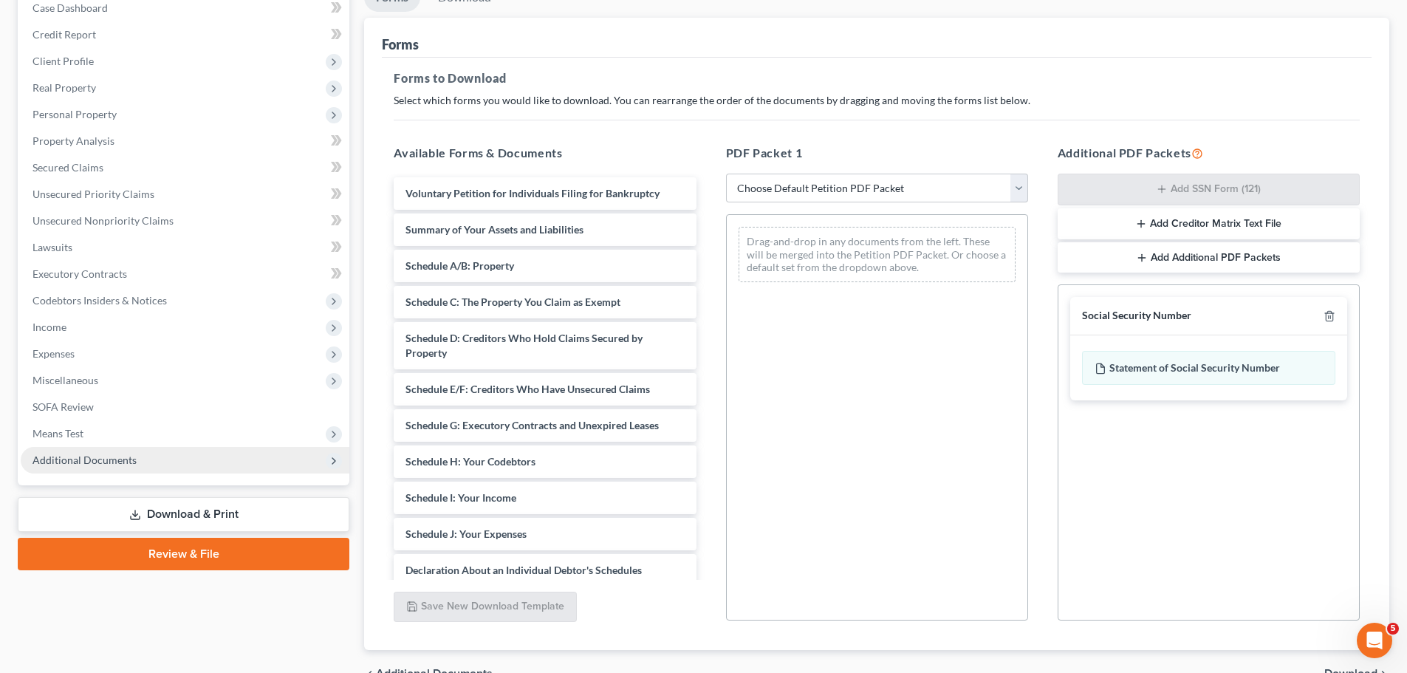
scroll to position [165, 0]
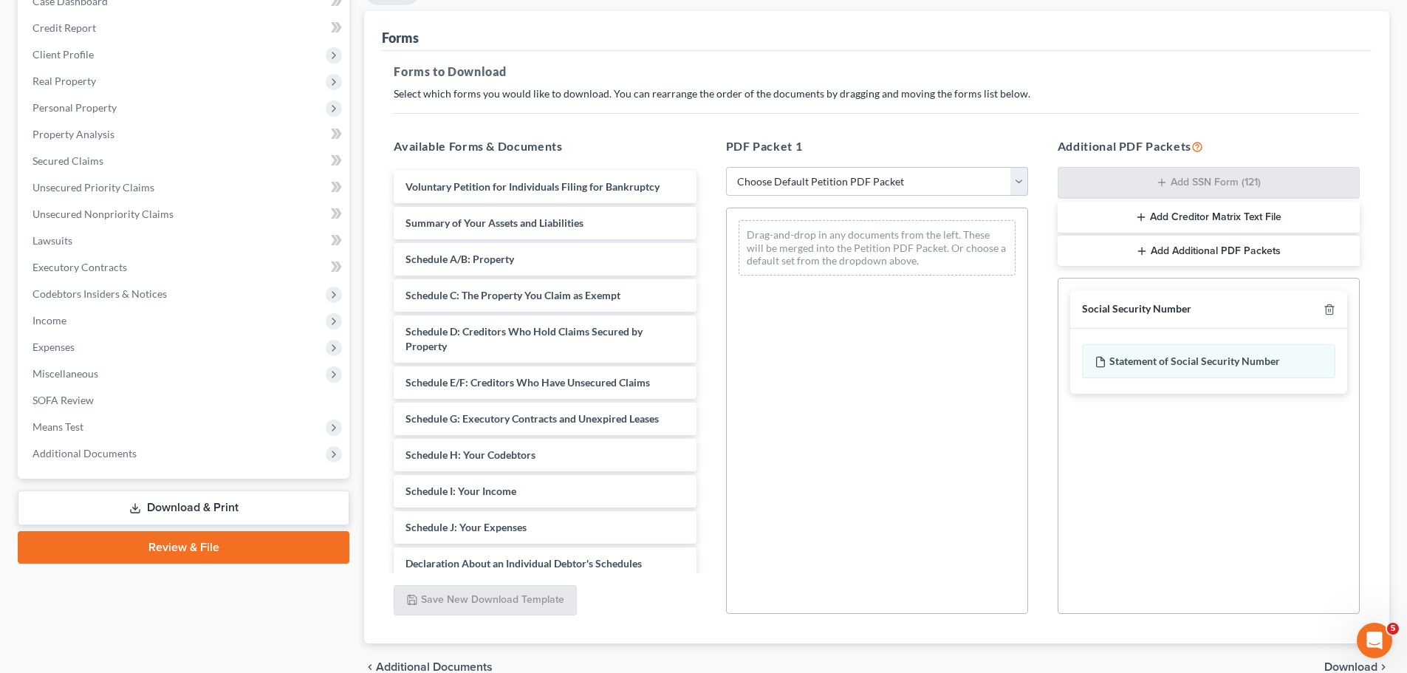
click at [223, 501] on link "Download & Print" at bounding box center [184, 507] width 332 height 35
click at [222, 507] on link "Download & Print" at bounding box center [184, 507] width 332 height 35
click at [1345, 662] on span "Download" at bounding box center [1350, 667] width 53 height 12
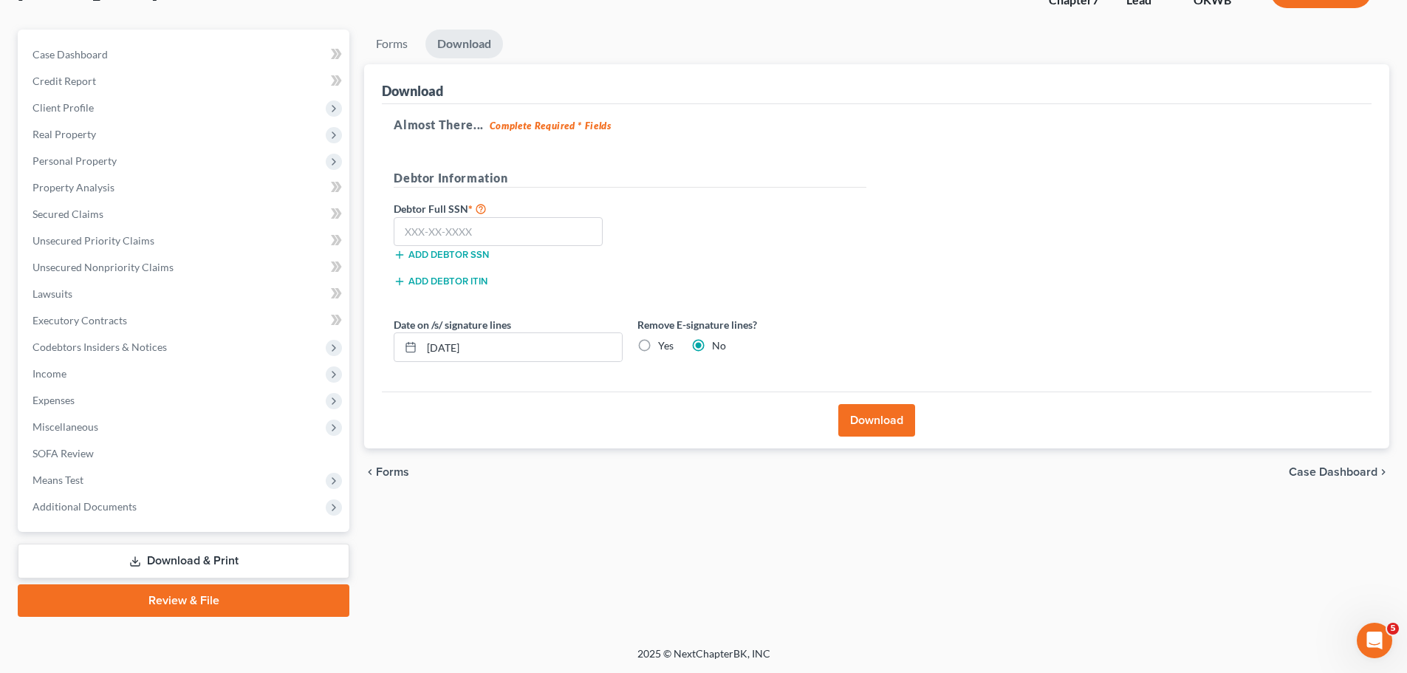
scroll to position [112, 0]
click at [520, 241] on input "text" at bounding box center [498, 232] width 209 height 30
click at [534, 232] on input "text" at bounding box center [498, 232] width 209 height 30
type input "642-16-9710"
click at [658, 346] on label "Yes" at bounding box center [666, 345] width 16 height 15
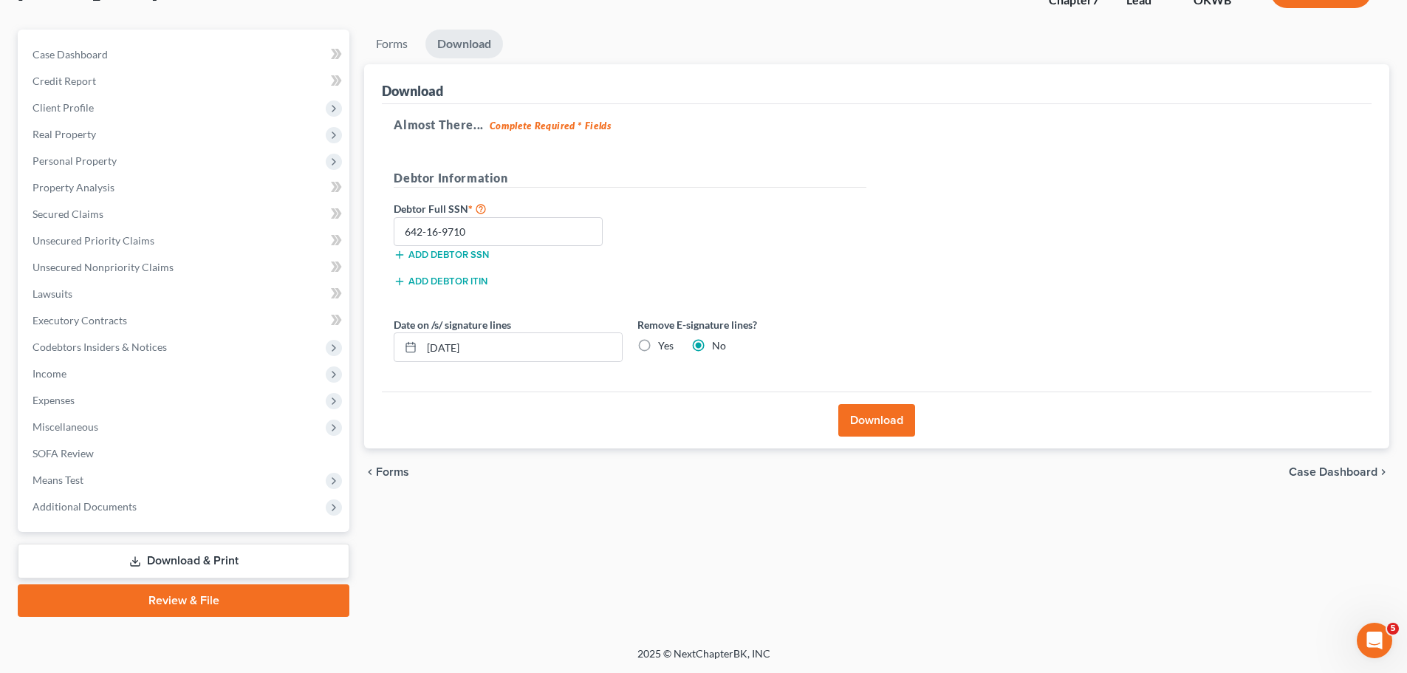
click at [664, 346] on input "Yes" at bounding box center [669, 343] width 10 height 10
radio input "true"
radio input "false"
click at [876, 419] on button "Download" at bounding box center [876, 420] width 77 height 32
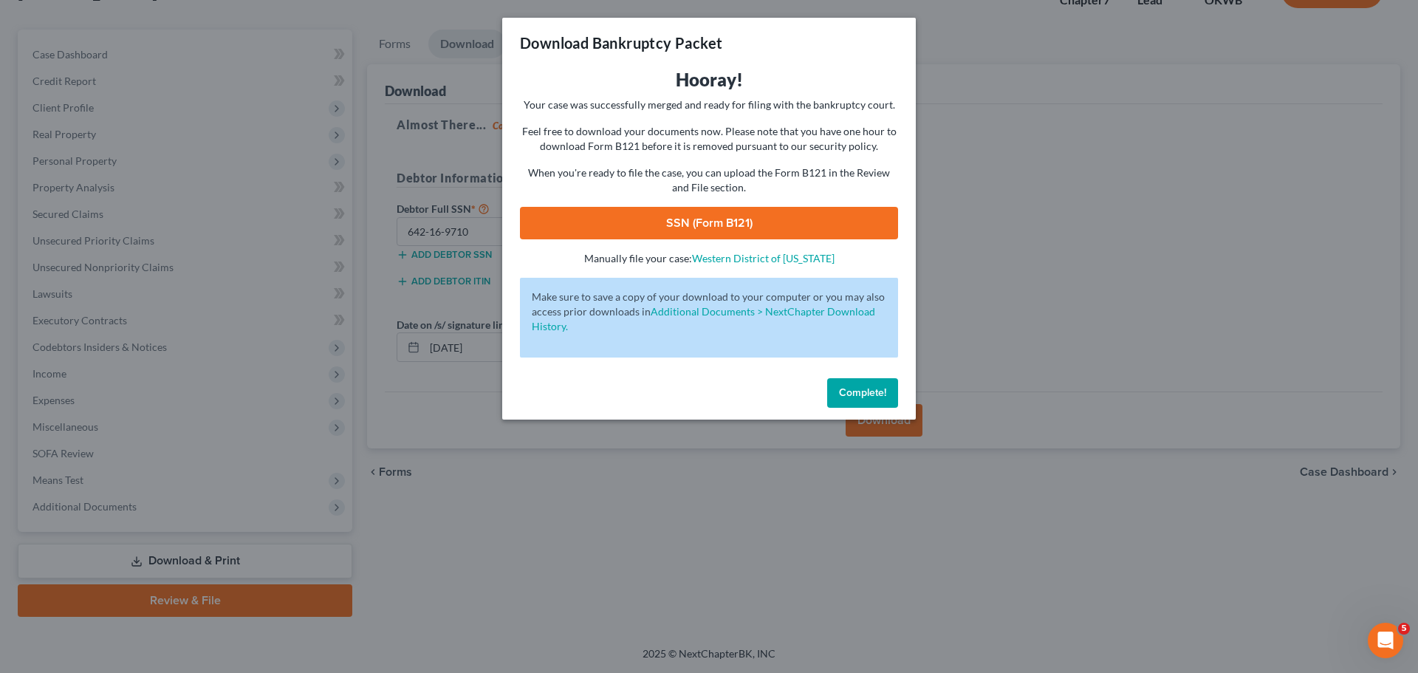
click at [747, 221] on link "SSN (Form B121)" at bounding box center [709, 223] width 378 height 32
click at [879, 397] on span "Complete!" at bounding box center [862, 392] width 47 height 13
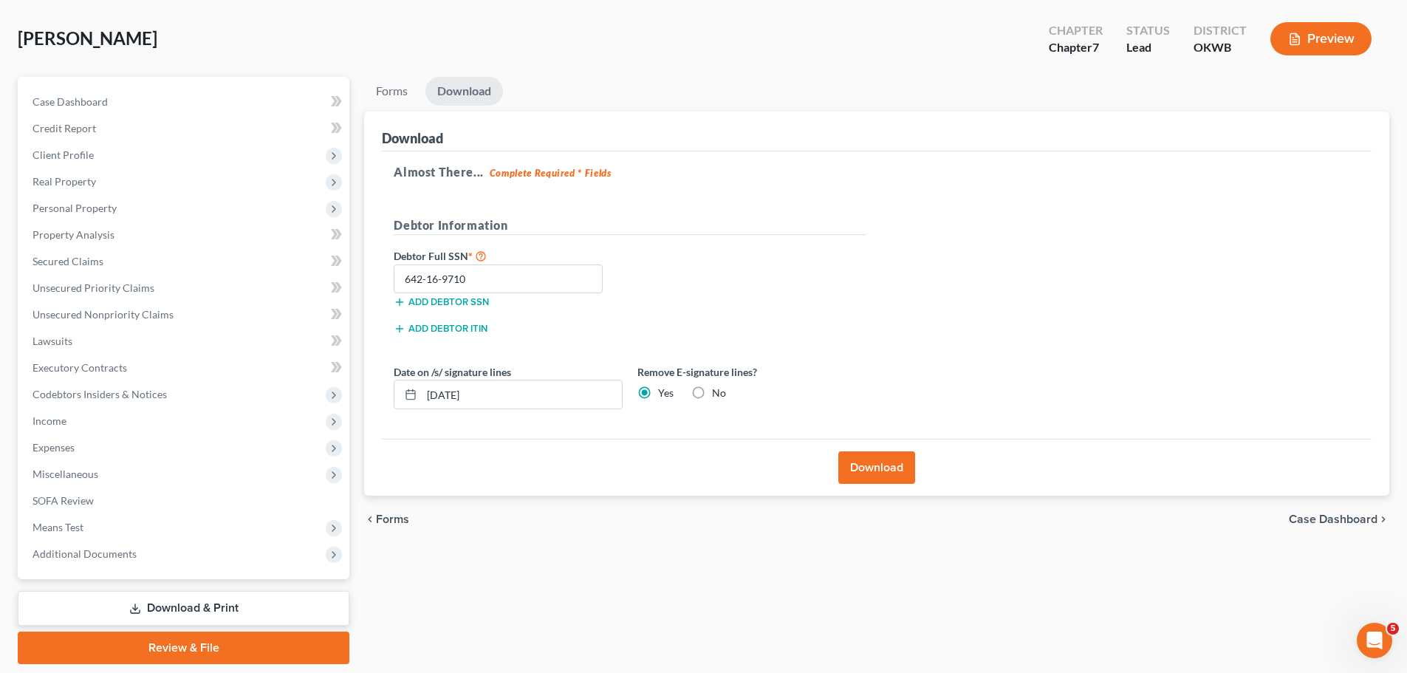
scroll to position [0, 0]
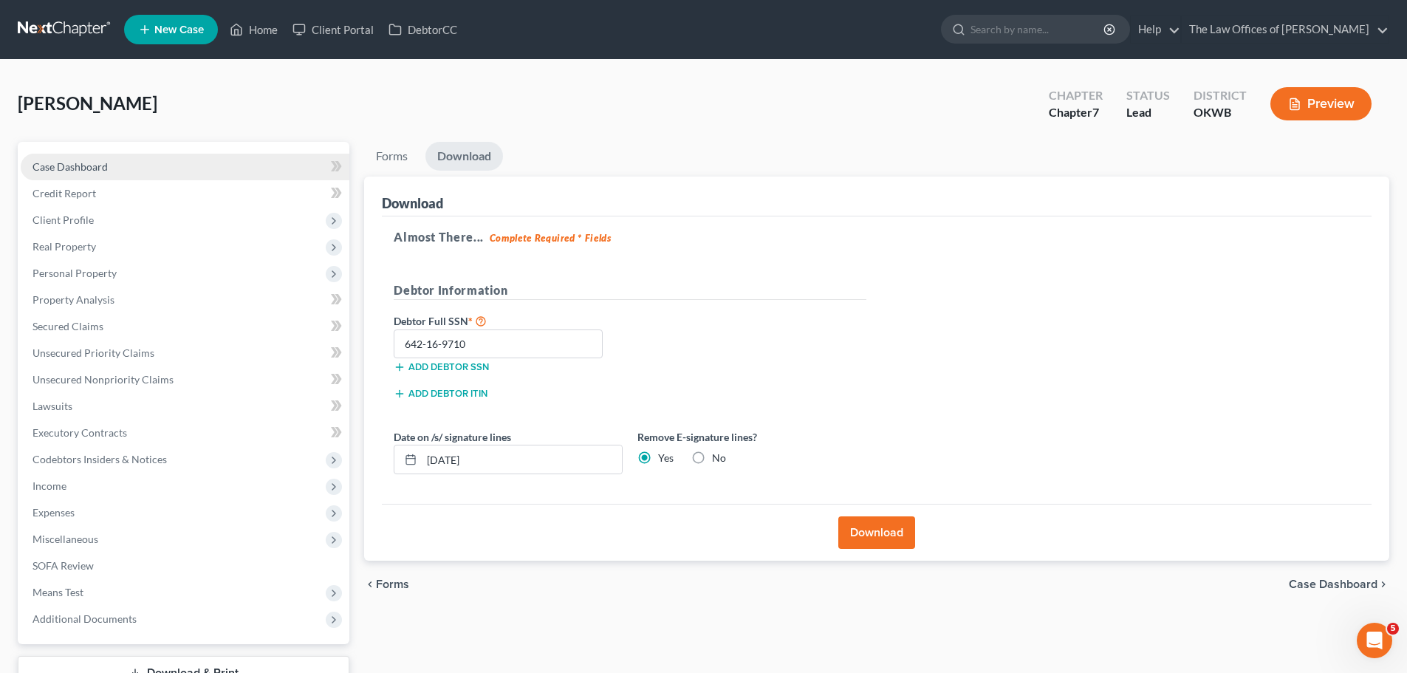
click at [151, 161] on link "Case Dashboard" at bounding box center [185, 167] width 329 height 27
